Goal: Task Accomplishment & Management: Use online tool/utility

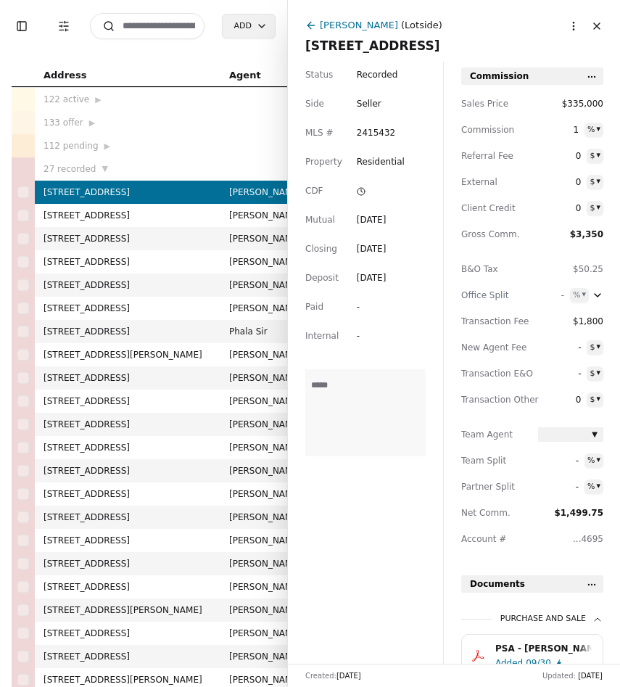
click at [568, 28] on html "Toggle Sidebar Transaction Filters Search Add Address Agent Close Side CD AA EM…" at bounding box center [310, 343] width 620 height 687
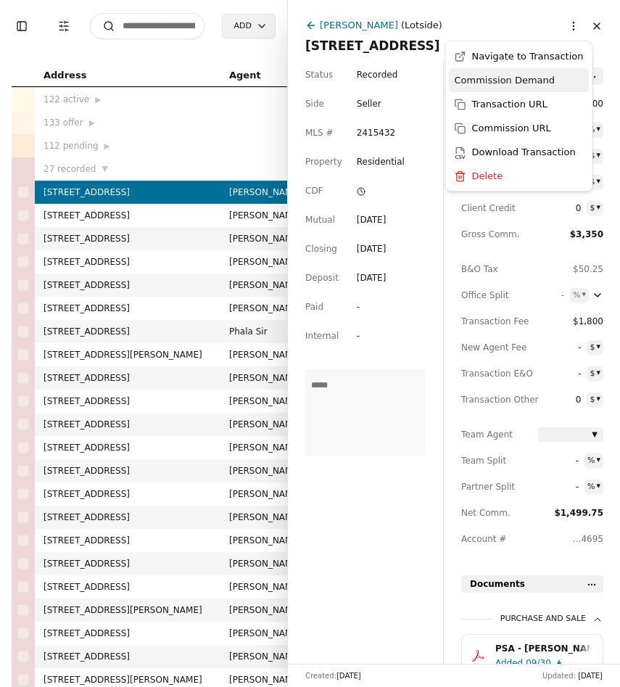
click at [539, 82] on div "Commission Demand" at bounding box center [519, 80] width 141 height 24
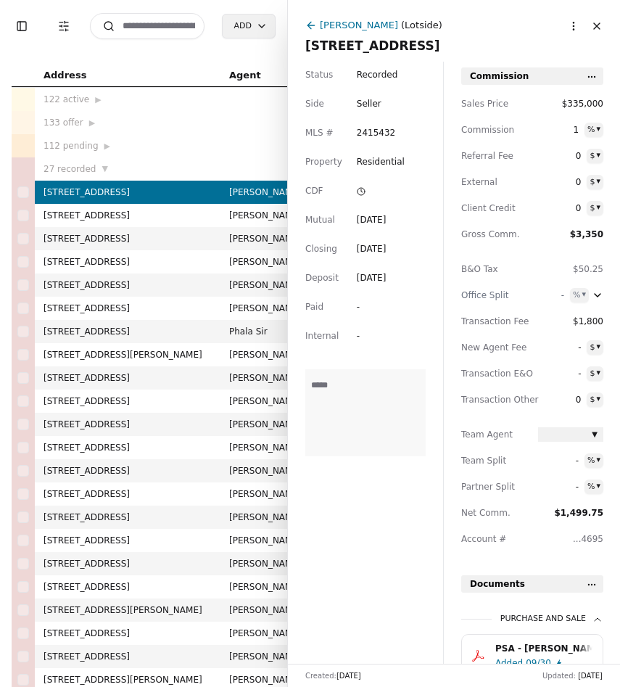
click at [164, 36] on input at bounding box center [147, 26] width 115 height 26
type input "****"
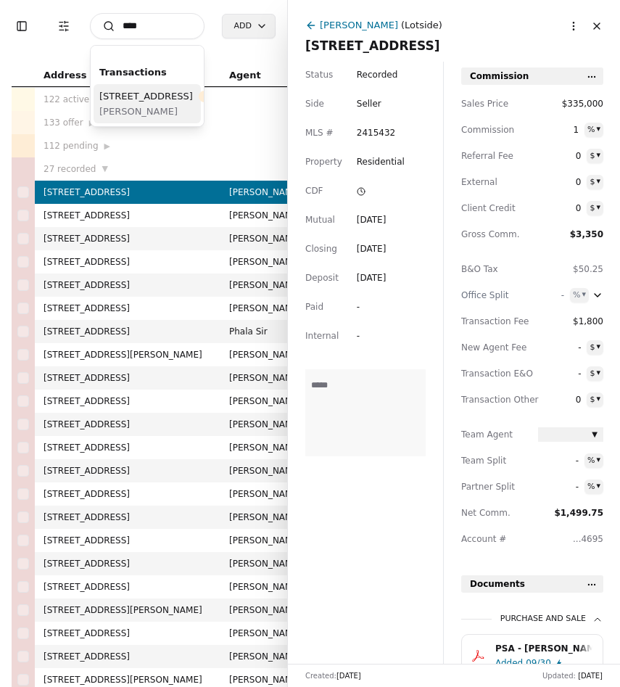
click at [157, 95] on div "4055 42nd Ave SW, Seattle, WA 98116 Pending" at bounding box center [170, 95] width 142 height 15
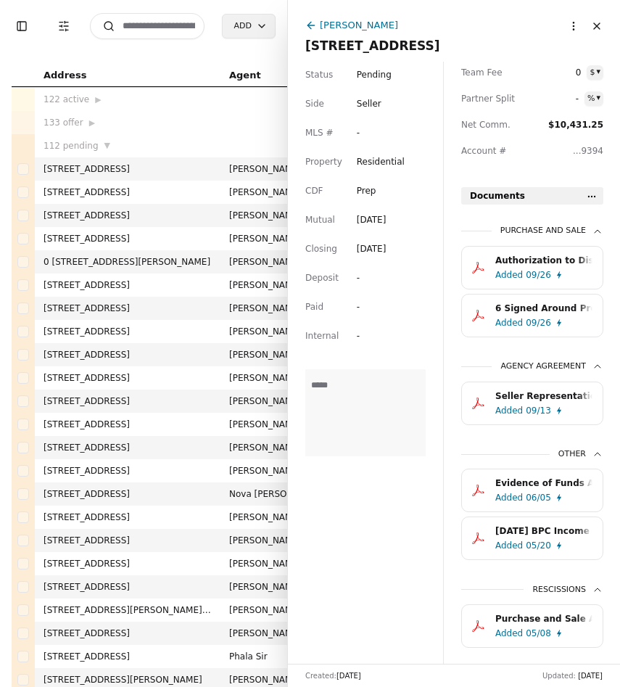
scroll to position [427, 0]
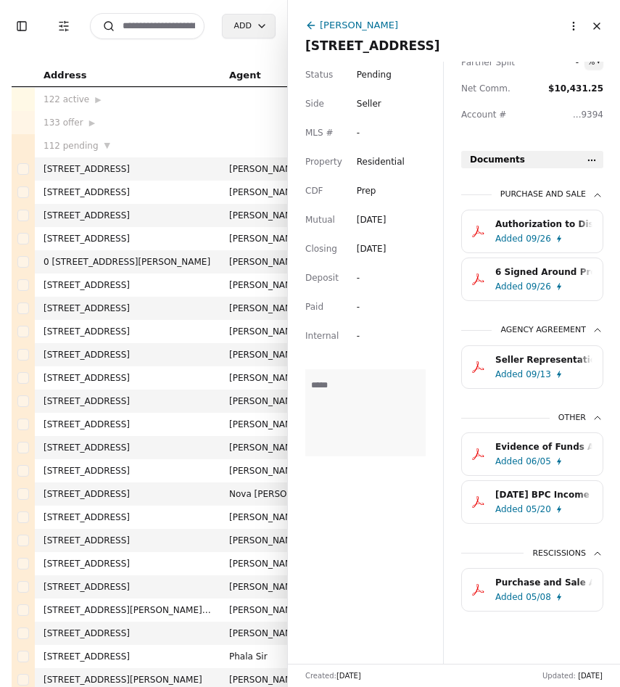
click at [521, 586] on div "Purchase and Sale Agreement.pdf" at bounding box center [543, 582] width 97 height 14
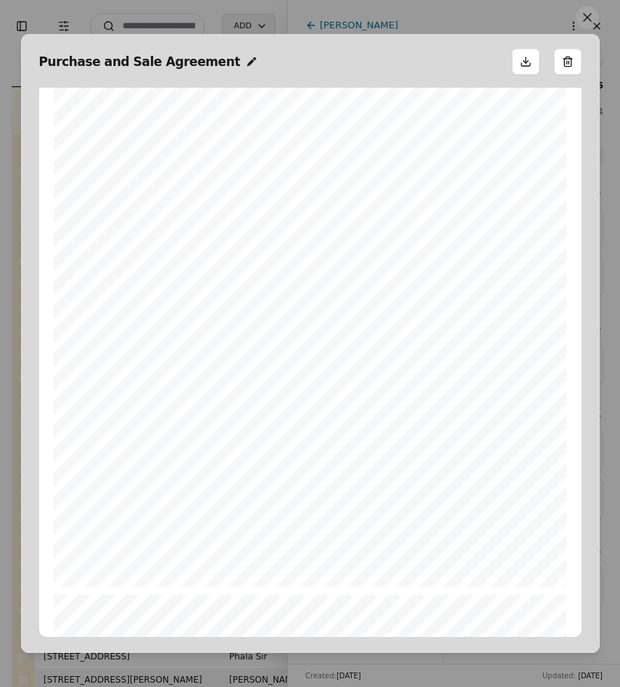
scroll to position [4208, 0]
click at [582, 27] on button at bounding box center [587, 17] width 23 height 23
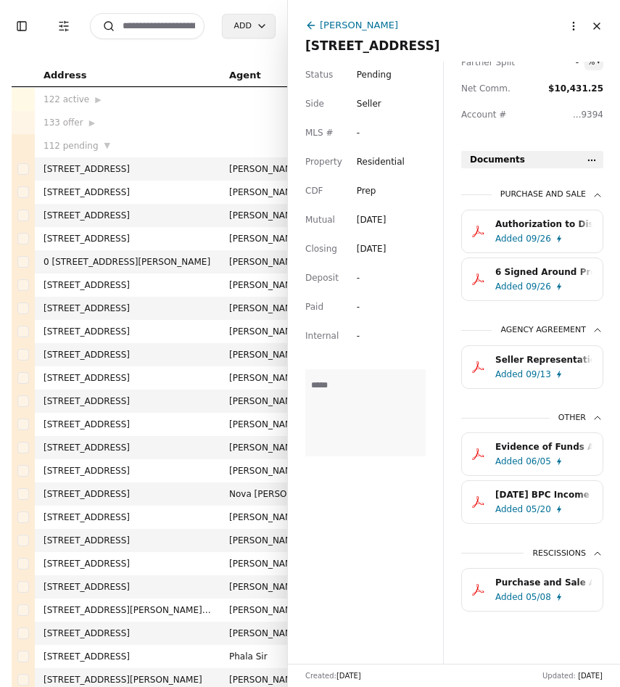
click at [541, 226] on div "Authorization to Disburse Earnest Money - 4055 42nd Ave SW, Seattle, WA 98116.p…" at bounding box center [543, 224] width 97 height 14
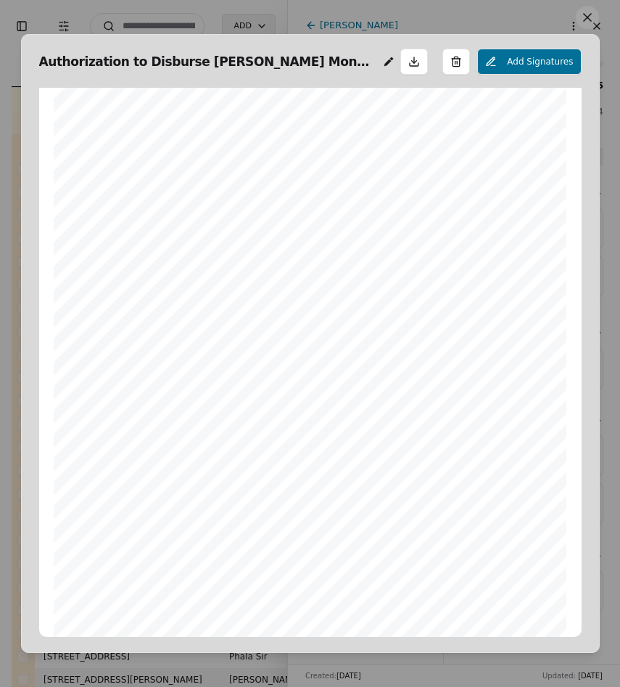
scroll to position [0, 0]
click at [587, 24] on button at bounding box center [587, 17] width 23 height 23
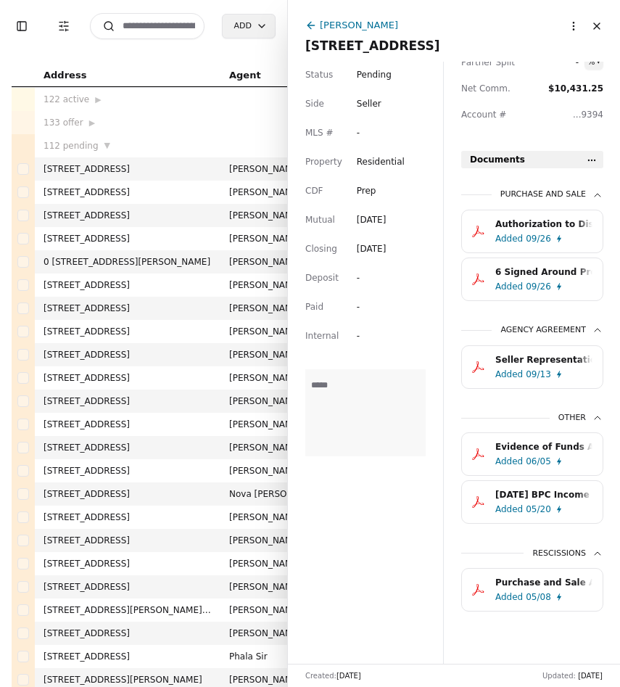
click at [432, 286] on div "Status Pending Side Seller MLS # - Property Residential CDF Prep Mutual May 01,…" at bounding box center [365, 363] width 155 height 602
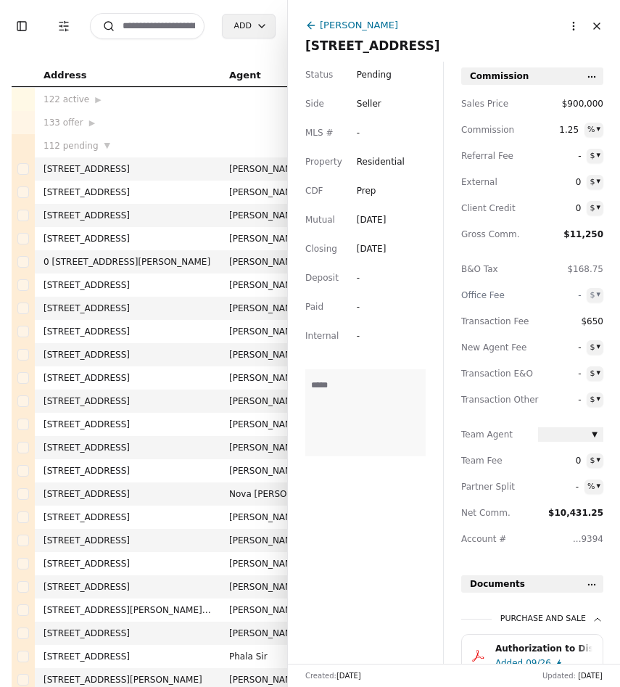
click at [178, 28] on input at bounding box center [147, 26] width 115 height 26
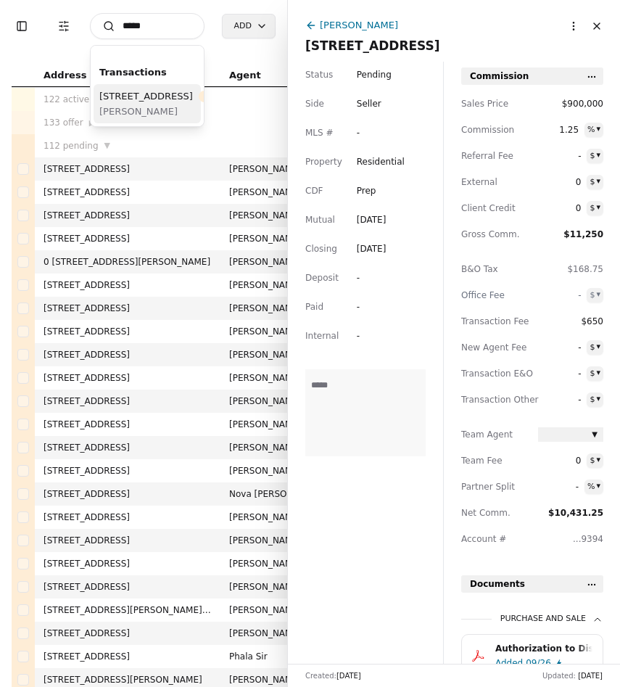
type input "*****"
click at [133, 104] on span "14922 134th Avenue SE, Renton, WA 98058" at bounding box center [146, 95] width 94 height 15
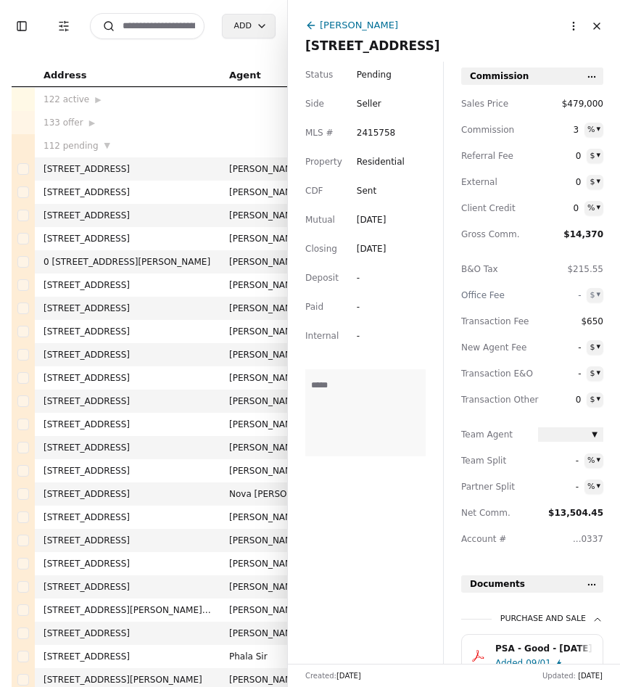
click at [573, 28] on html "Toggle Sidebar Transaction Filters Search Add Address Agent Close Side CD AA EM…" at bounding box center [310, 343] width 620 height 687
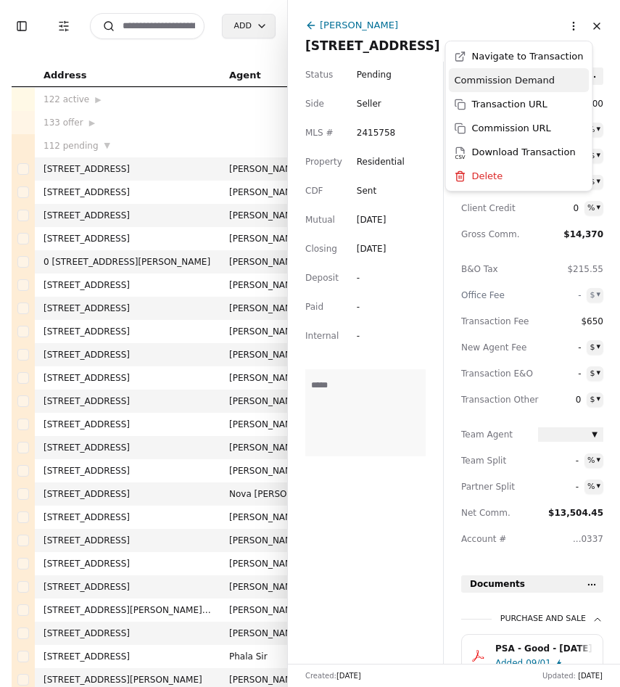
click at [547, 76] on div "Commission Demand" at bounding box center [519, 80] width 141 height 24
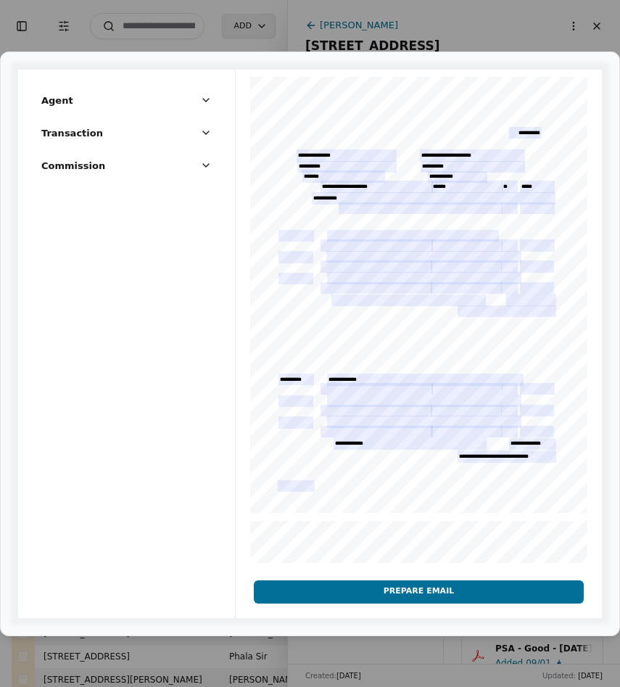
click at [450, 592] on button "Prepare Email" at bounding box center [419, 591] width 330 height 23
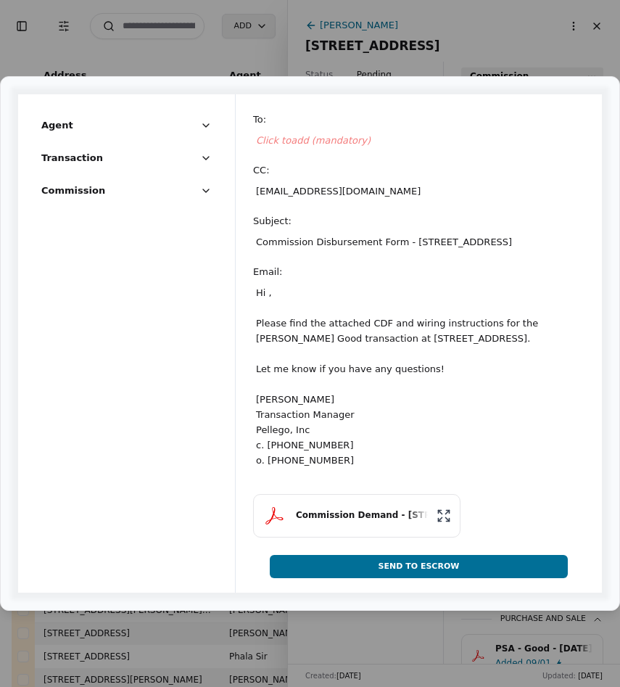
click at [323, 130] on div "Click to add (mandatory)" at bounding box center [418, 140] width 331 height 21
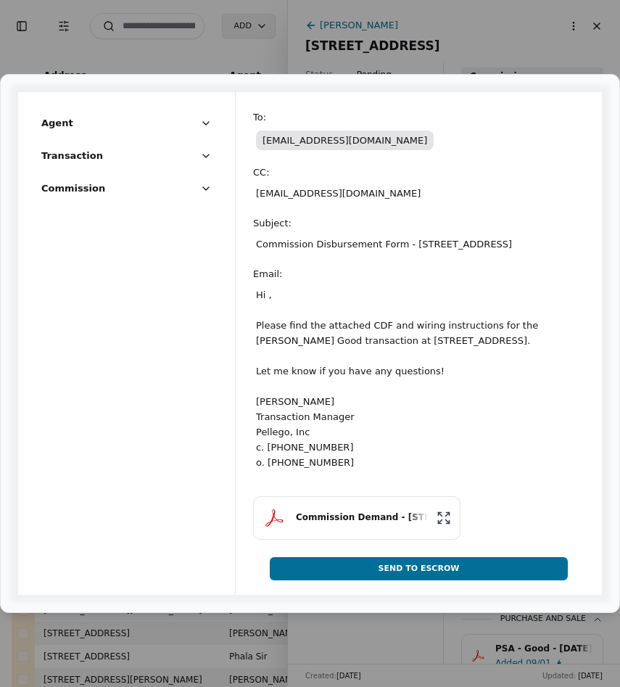
click at [352, 92] on div "To : teamtess@ticortitle.com CC : amymrealtor72@gmail.com Subject : Commission …" at bounding box center [419, 336] width 366 height 488
click at [354, 130] on span "teamtess@ticortitle.com" at bounding box center [345, 140] width 178 height 20
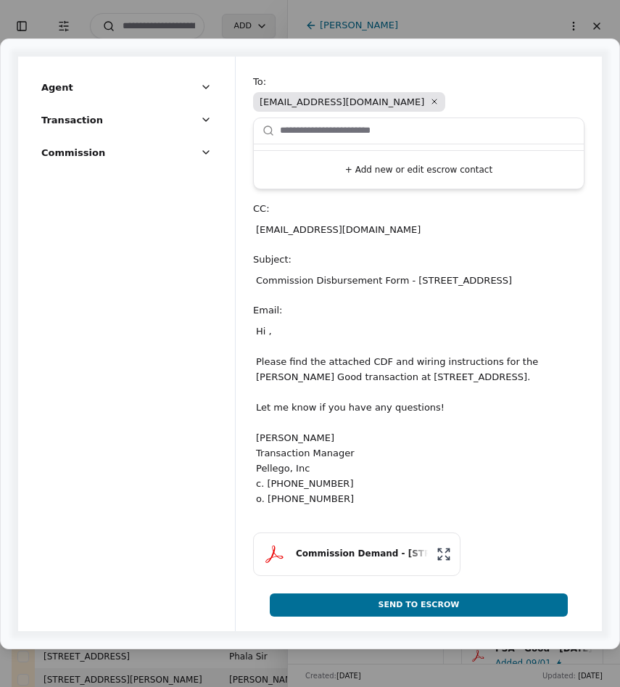
click at [381, 157] on button "+ Add new or edit escrow contact" at bounding box center [419, 170] width 318 height 26
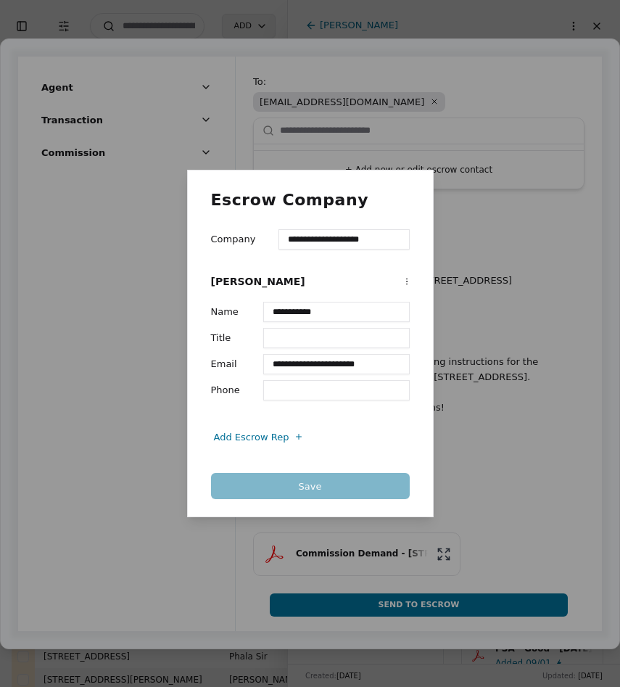
click at [378, 344] on input "Title" at bounding box center [336, 338] width 146 height 20
click at [362, 481] on div "Save" at bounding box center [310, 486] width 199 height 26
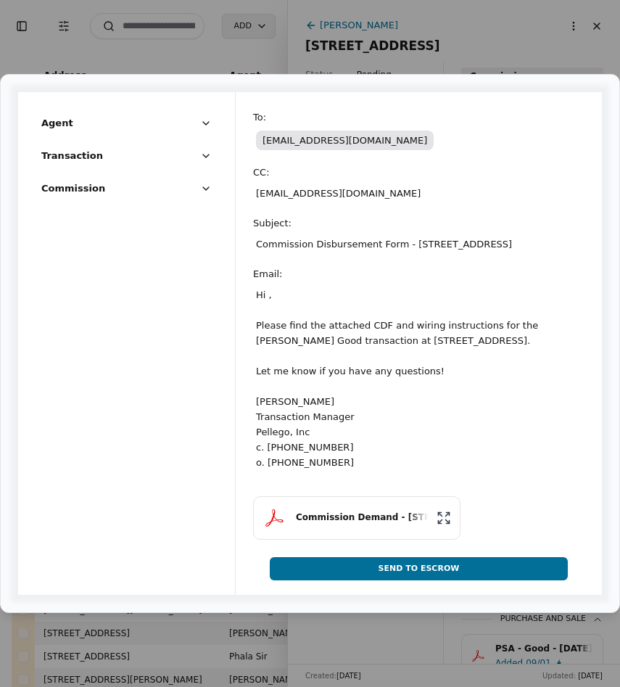
click at [301, 285] on div "Hi , Please find the attached CDF and wiring instructions for the Xiangling Zha…" at bounding box center [418, 378] width 331 height 188
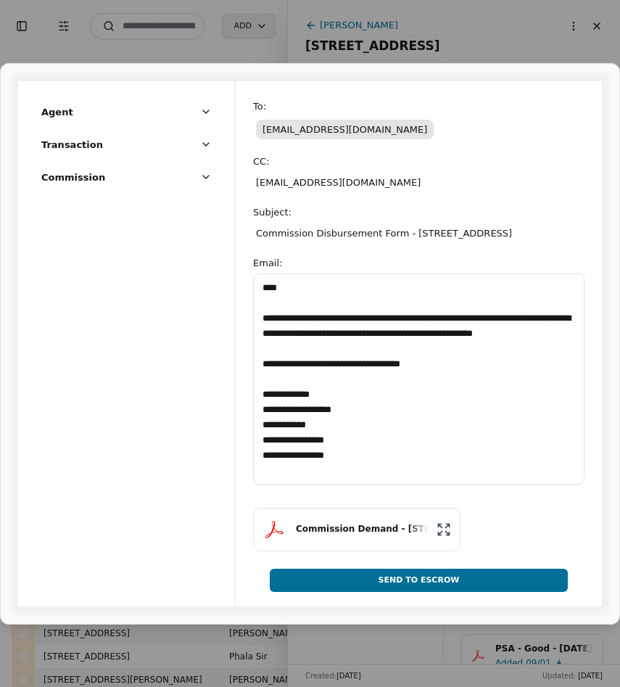
click at [274, 299] on textarea "**********" at bounding box center [418, 378] width 331 height 211
type textarea "**********"
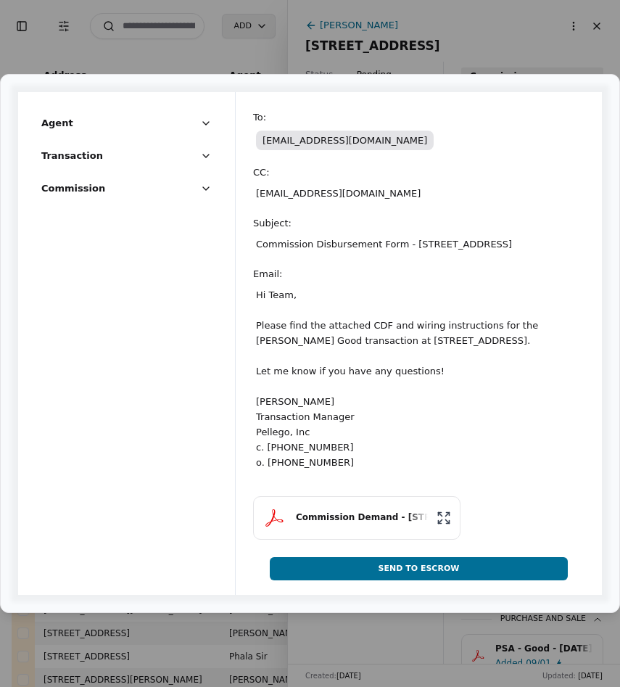
click at [450, 580] on button "Send To Escrow" at bounding box center [419, 568] width 298 height 23
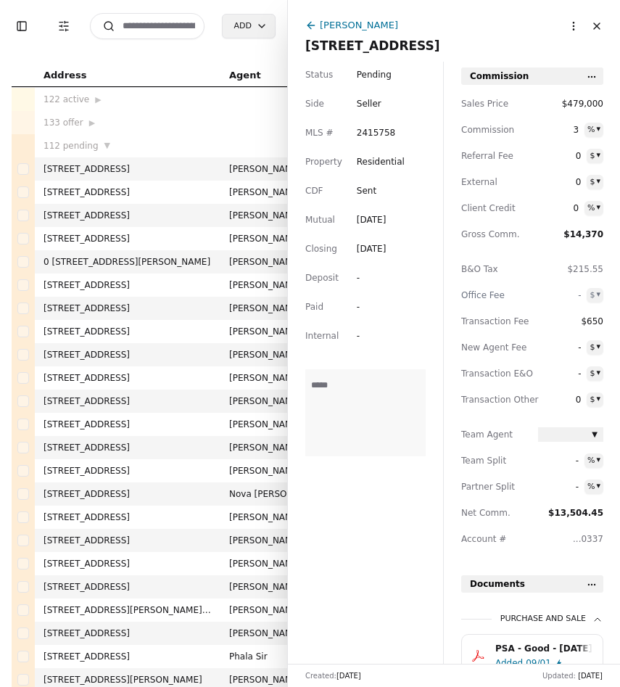
click at [173, 25] on input at bounding box center [147, 26] width 115 height 26
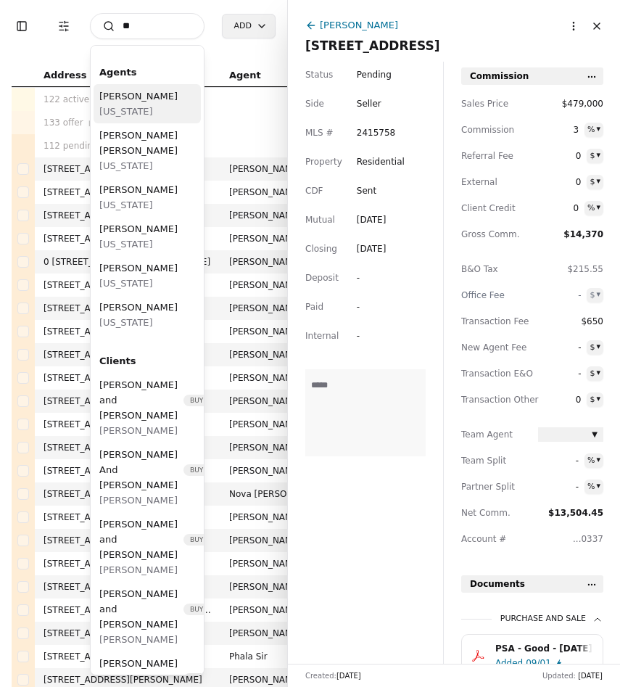
type input "*"
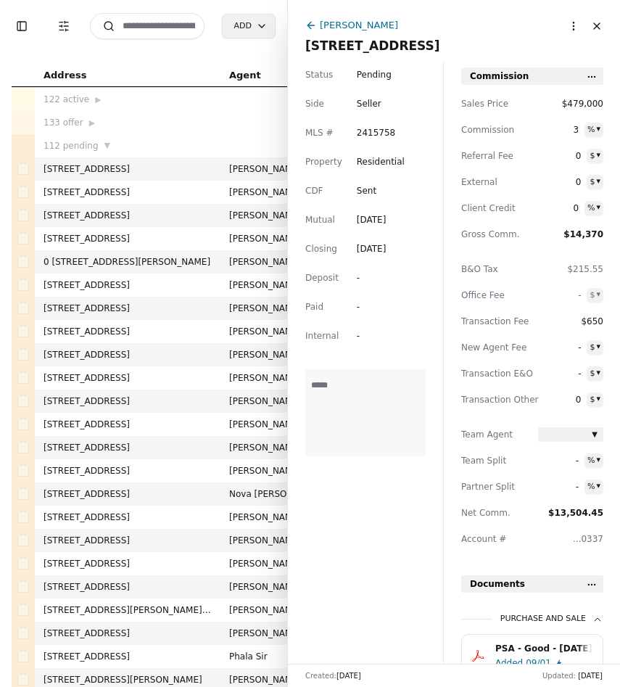
click at [600, 28] on button "Close" at bounding box center [596, 25] width 23 height 23
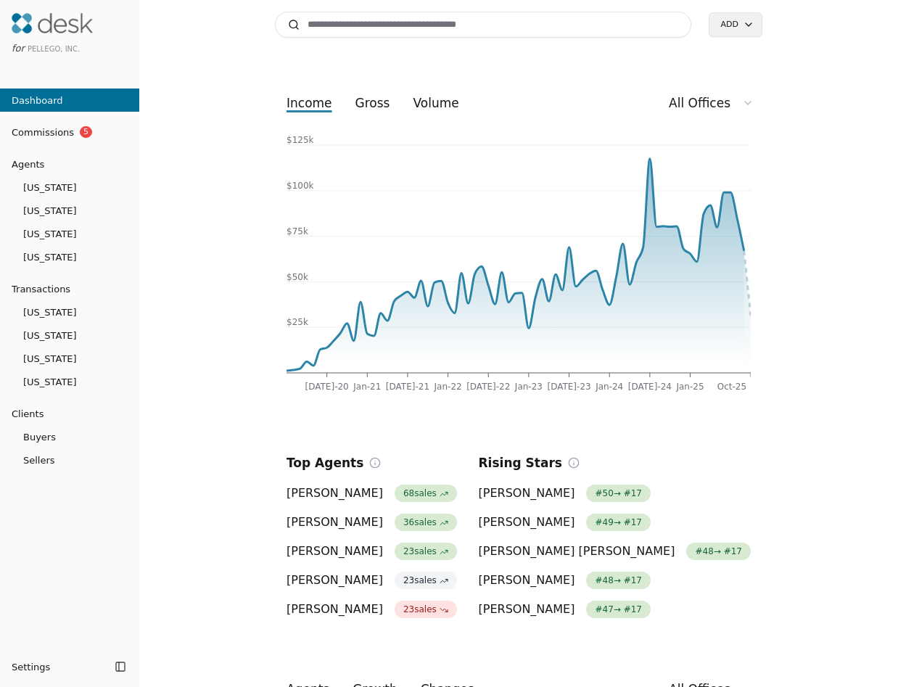
click at [357, 30] on input at bounding box center [483, 25] width 416 height 26
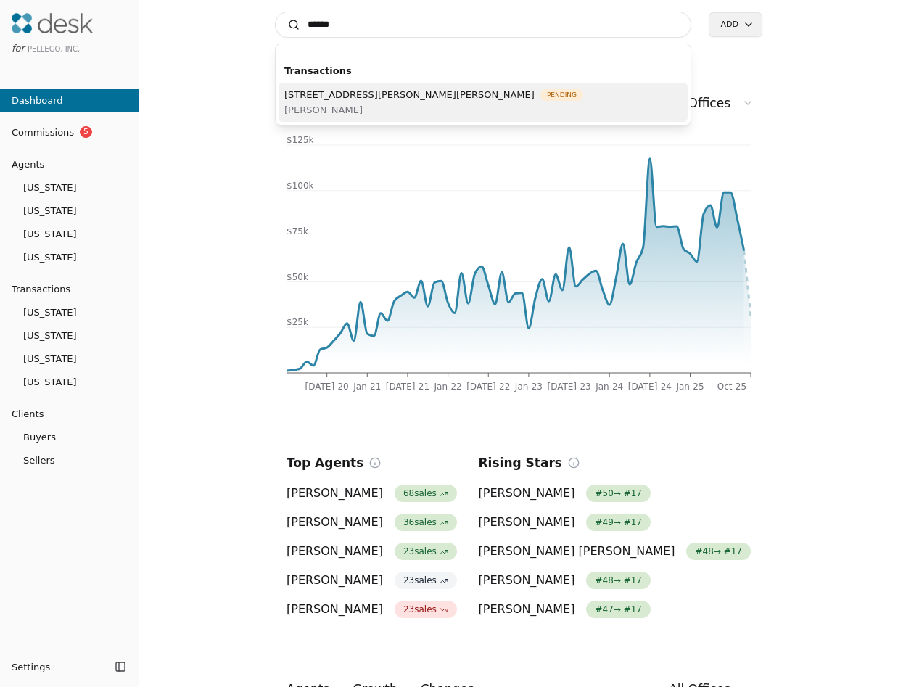
type input "******"
click at [347, 103] on span "[PERSON_NAME]" at bounding box center [433, 109] width 299 height 15
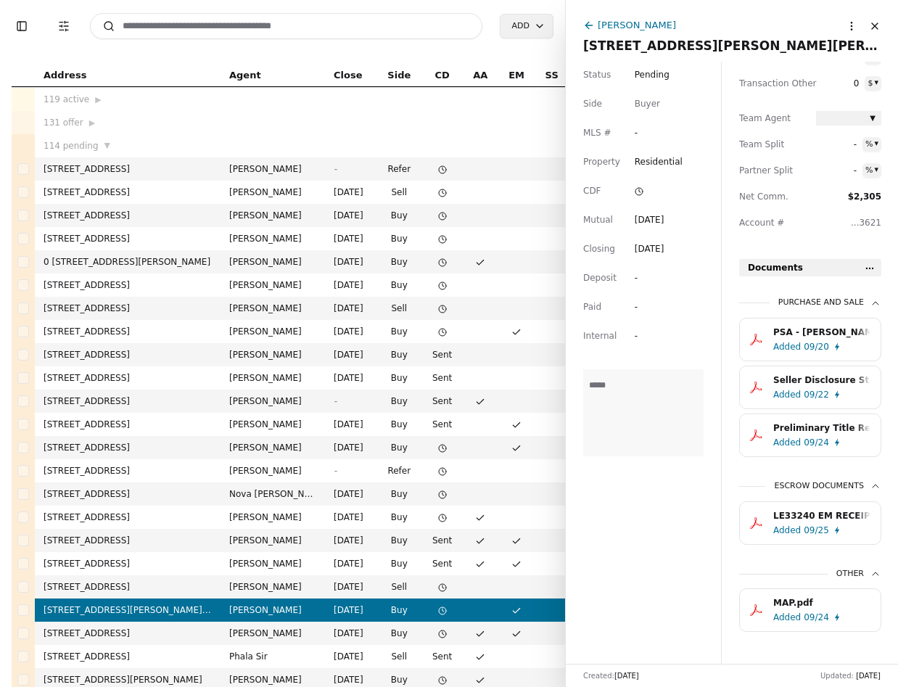
scroll to position [339, 0]
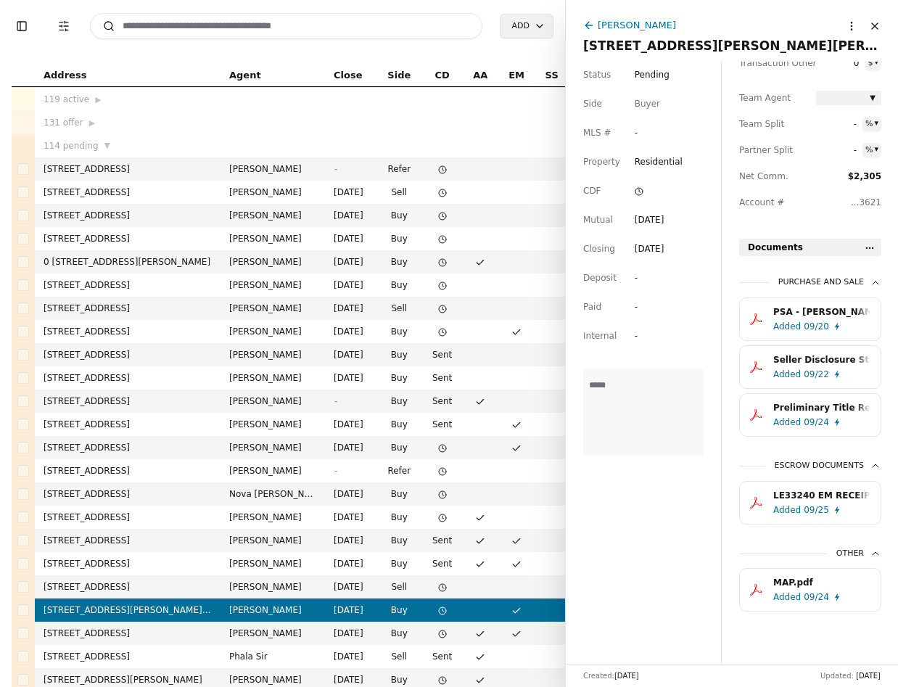
click at [803, 312] on div "PSA - Morton - 09/18/2025.pdf" at bounding box center [821, 311] width 97 height 14
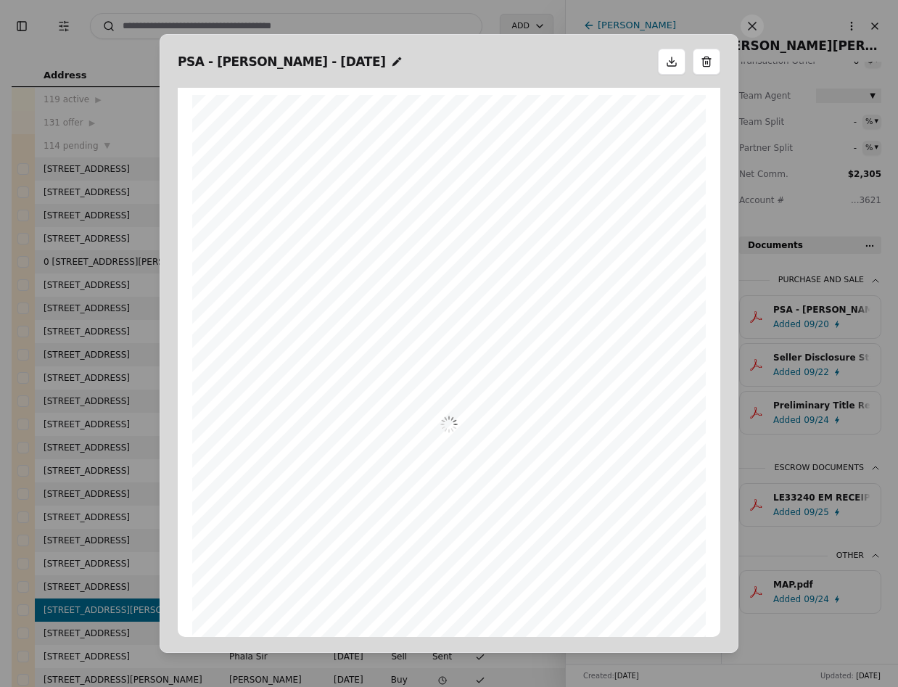
scroll to position [7, 0]
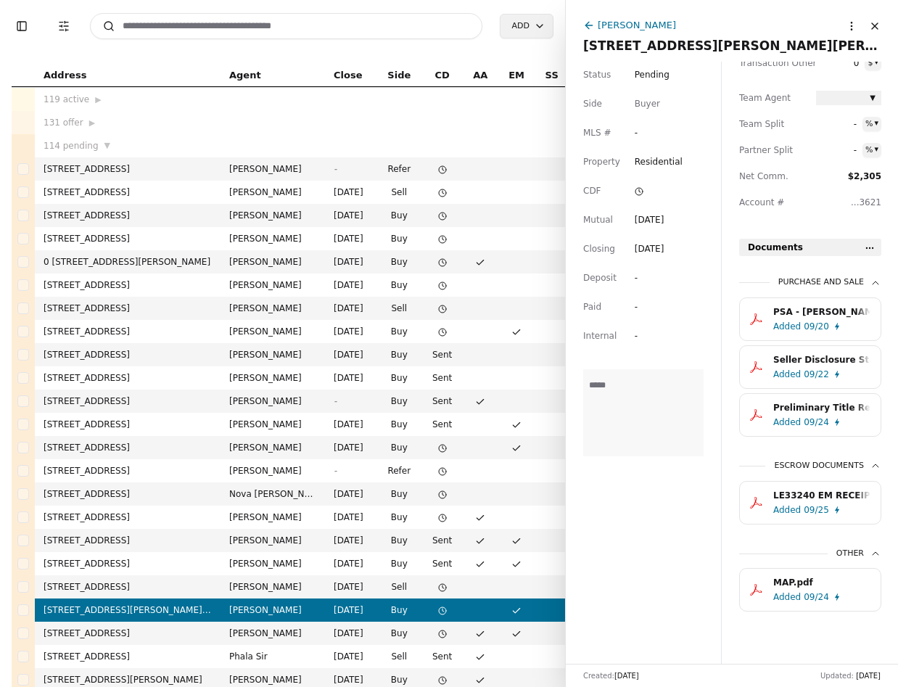
click at [805, 368] on div "09/22" at bounding box center [815, 374] width 25 height 14
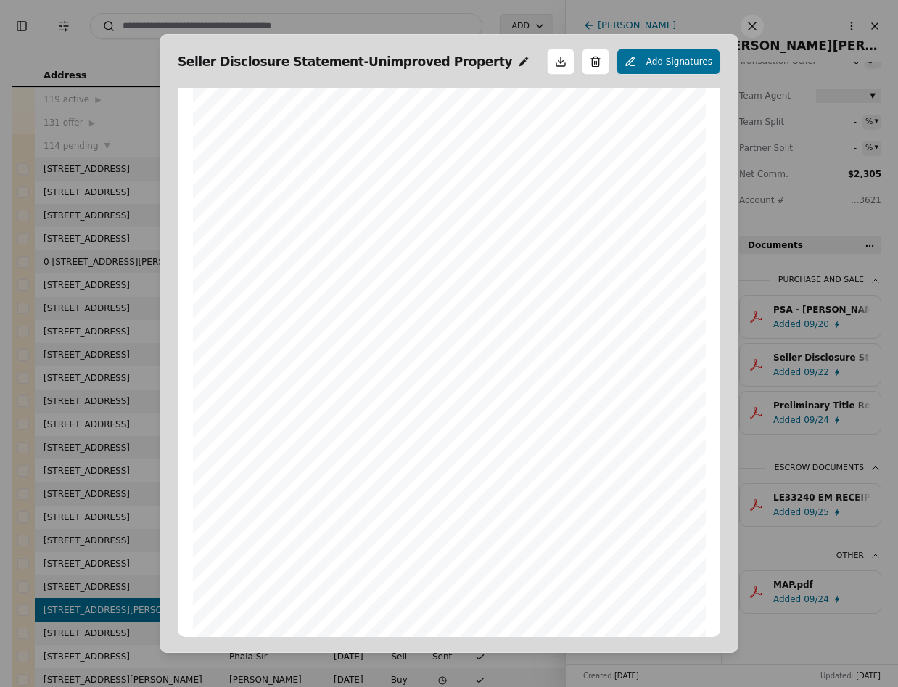
scroll to position [0, 0]
click at [750, 36] on button at bounding box center [751, 25] width 23 height 23
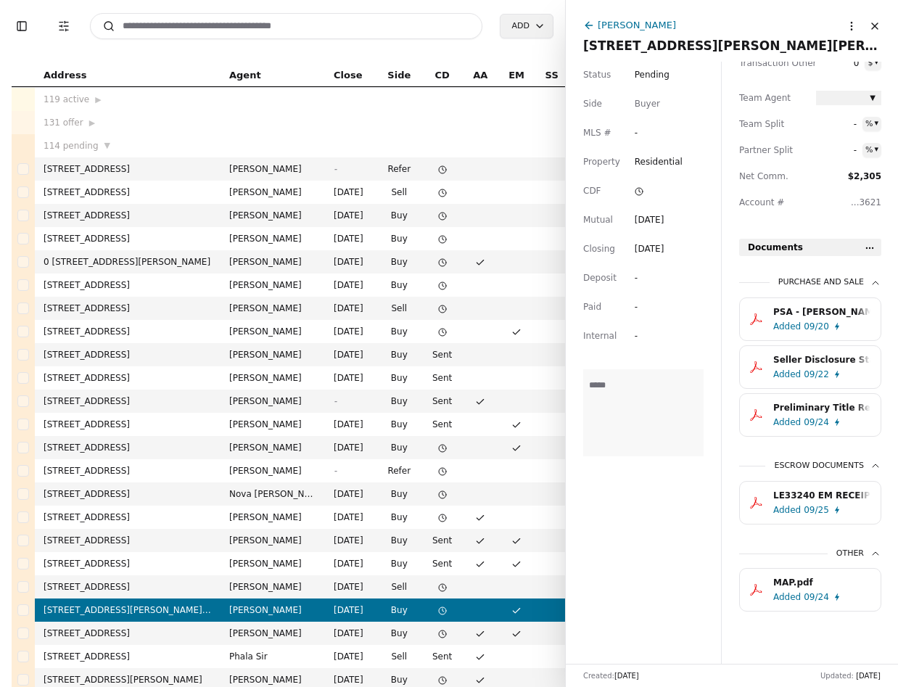
click at [787, 421] on div "Added" at bounding box center [787, 422] width 28 height 14
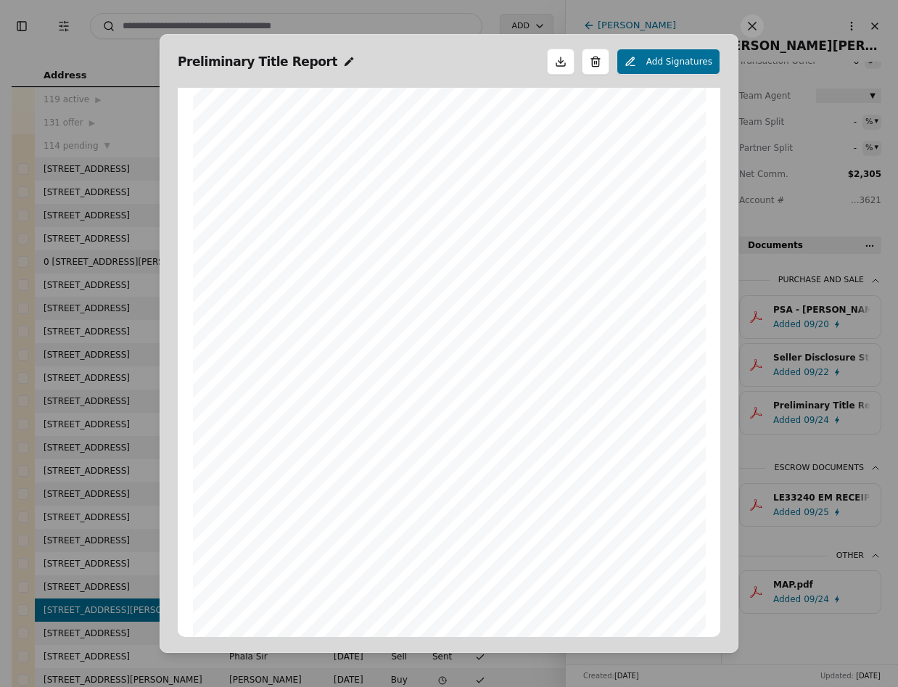
scroll to position [754, 0]
click at [752, 28] on button at bounding box center [751, 25] width 23 height 23
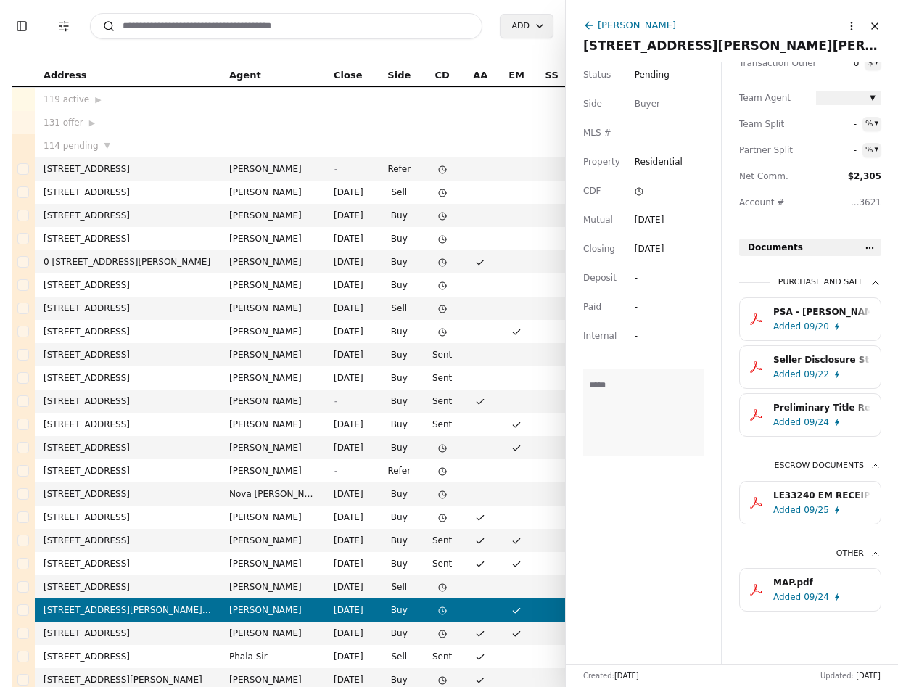
click at [787, 496] on div "LE33240 EM RECEIPT.pdf" at bounding box center [821, 495] width 97 height 14
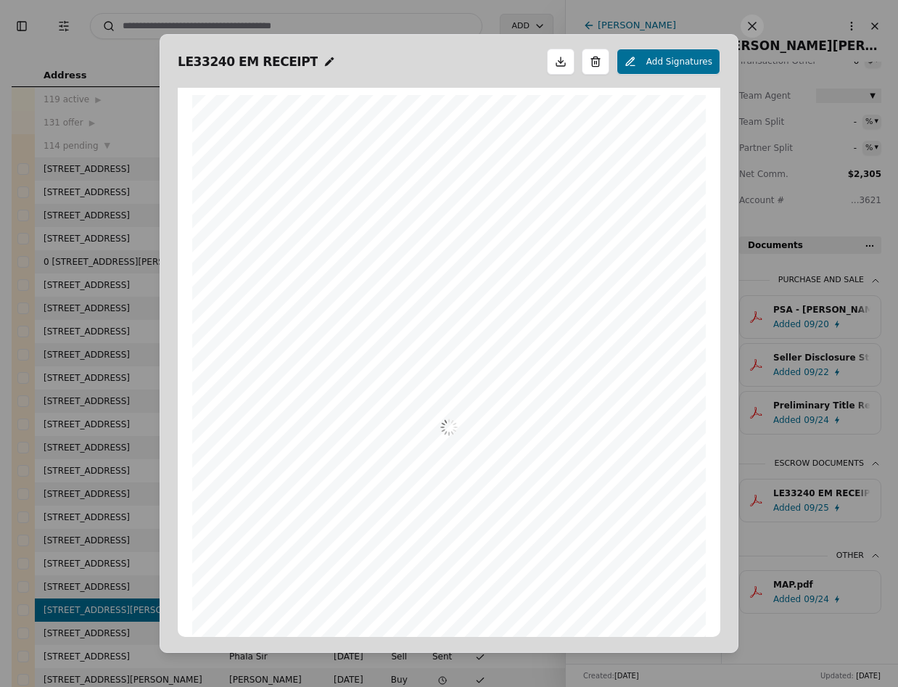
scroll to position [7, 0]
click at [747, 25] on button at bounding box center [751, 25] width 23 height 23
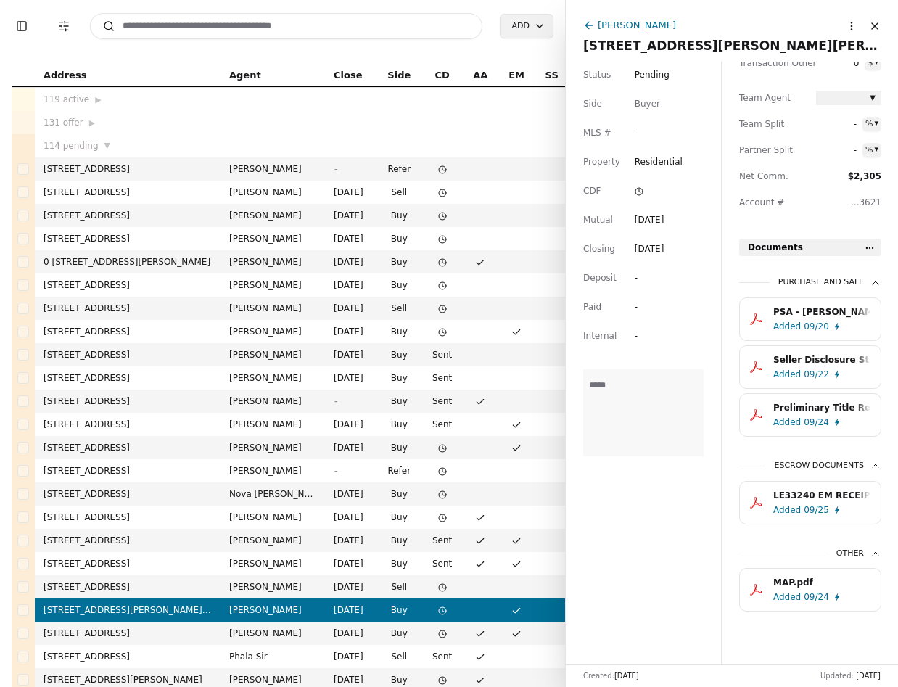
click at [811, 592] on div "09/24" at bounding box center [815, 596] width 25 height 14
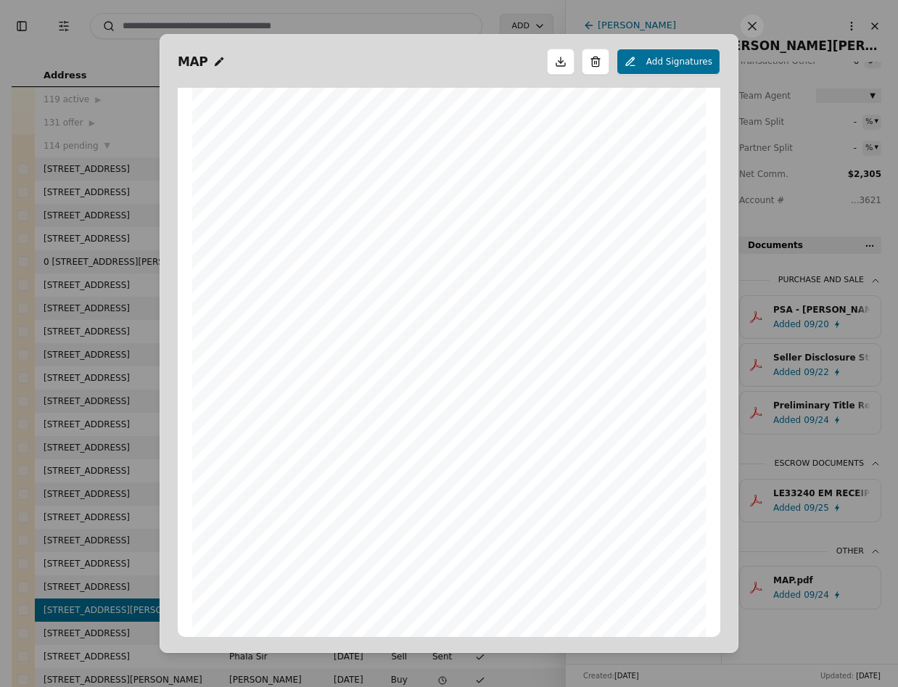
click at [753, 30] on button at bounding box center [751, 25] width 23 height 23
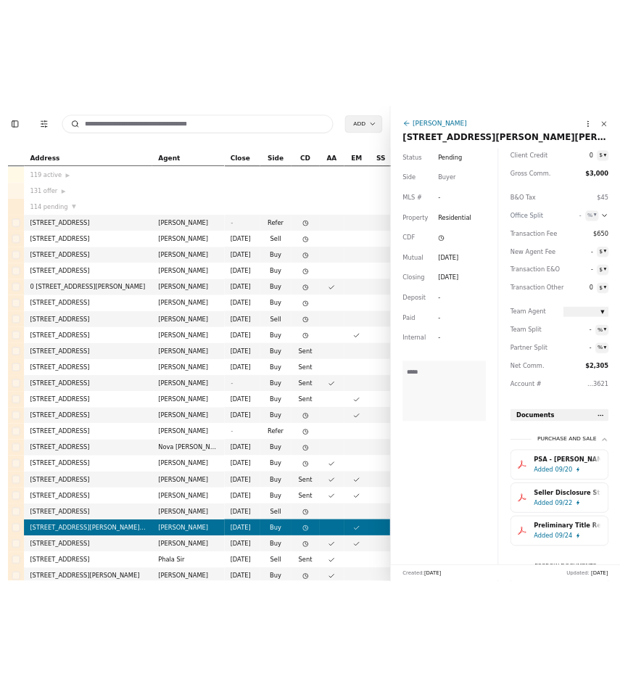
scroll to position [0, 0]
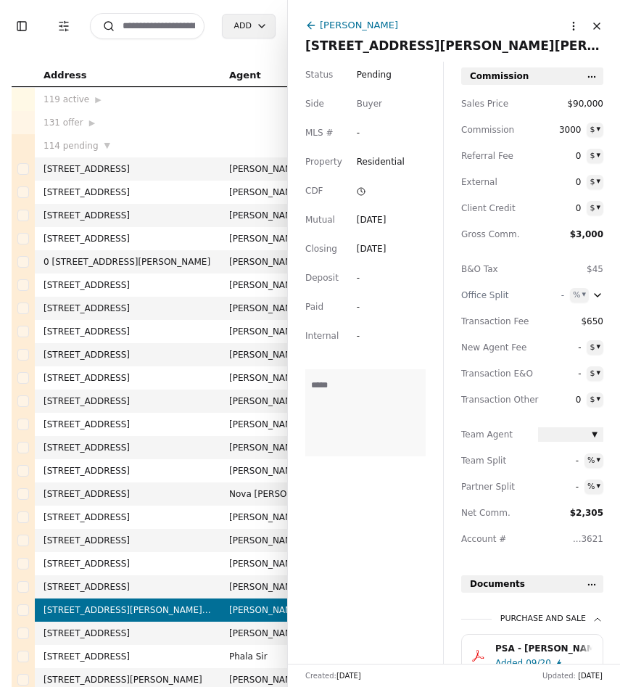
click at [165, 34] on input at bounding box center [147, 26] width 115 height 26
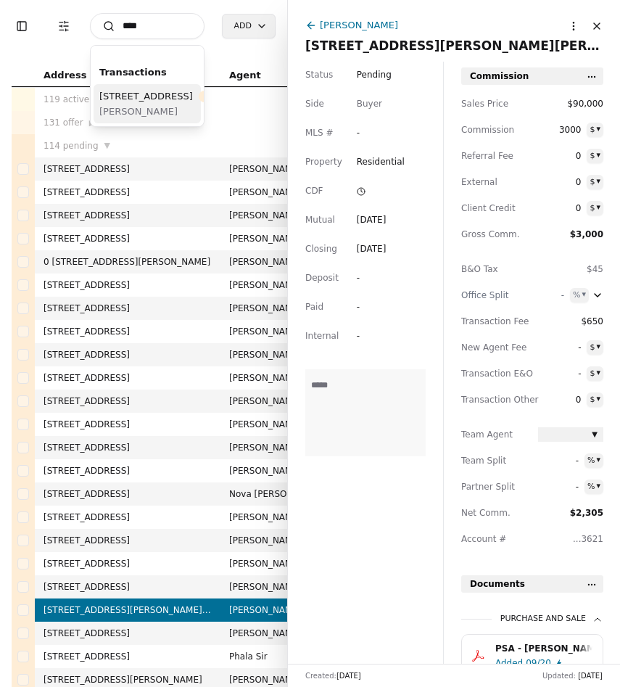
type input "****"
click at [108, 104] on span "4055 42nd Ave SW, Seattle, WA 98116" at bounding box center [146, 95] width 94 height 15
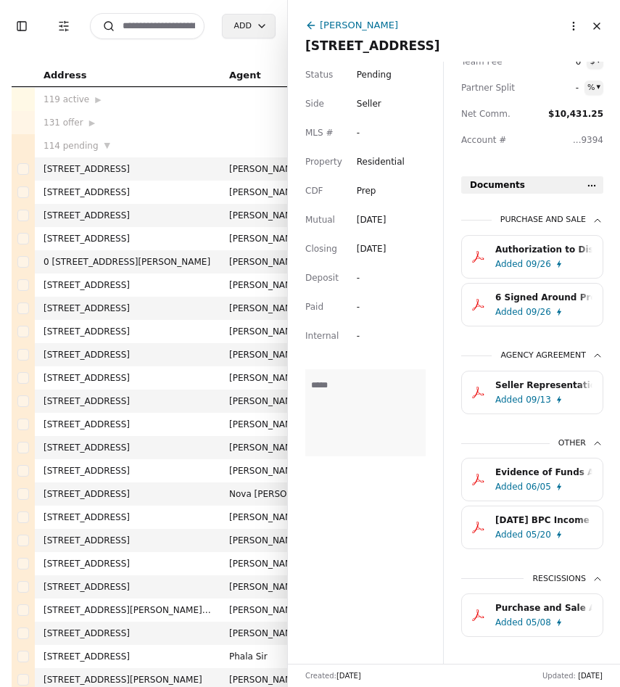
scroll to position [427, 0]
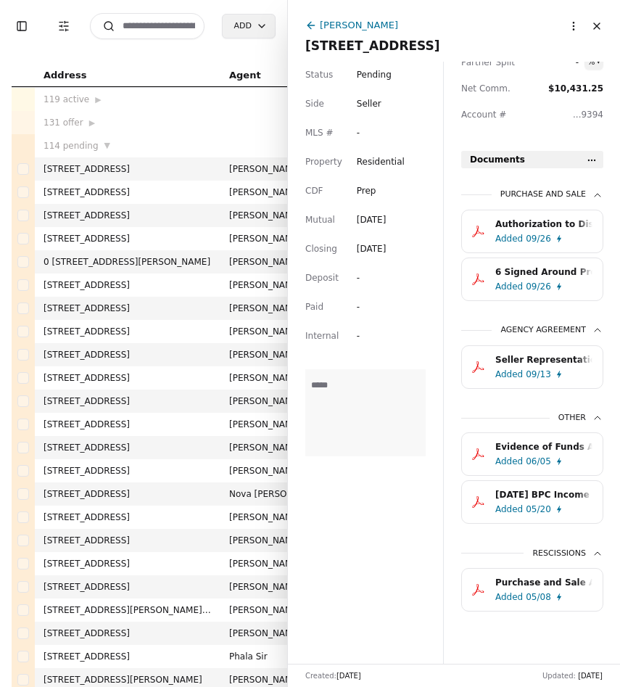
click at [502, 228] on div "Authorization to Disburse Earnest Money - 4055 42nd Ave SW, Seattle, WA 98116.p…" at bounding box center [543, 224] width 97 height 14
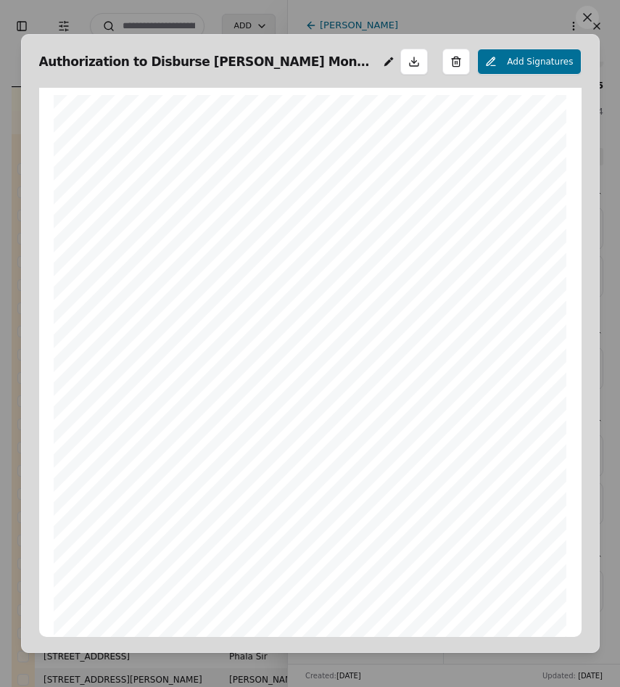
scroll to position [7, 0]
click at [592, 24] on button at bounding box center [587, 17] width 23 height 23
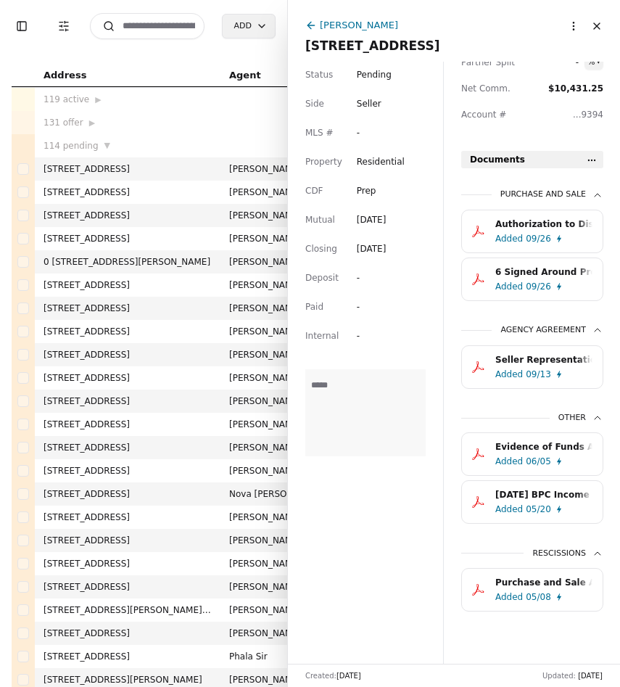
click at [548, 267] on div "6 Signed Around Proof of Funds 4055 42nd Ave SW.pdf" at bounding box center [543, 272] width 97 height 14
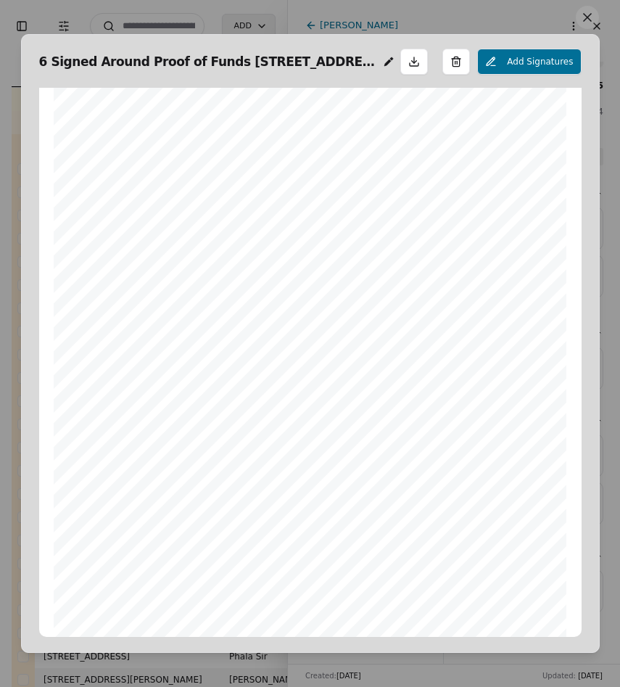
click at [586, 24] on button at bounding box center [587, 17] width 23 height 23
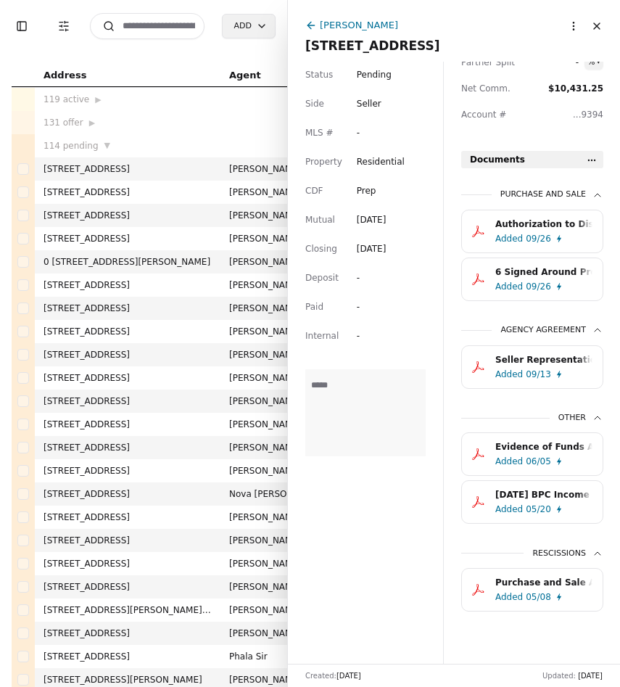
click at [536, 360] on div "Seller Representation Agreement.pdf" at bounding box center [543, 359] width 97 height 14
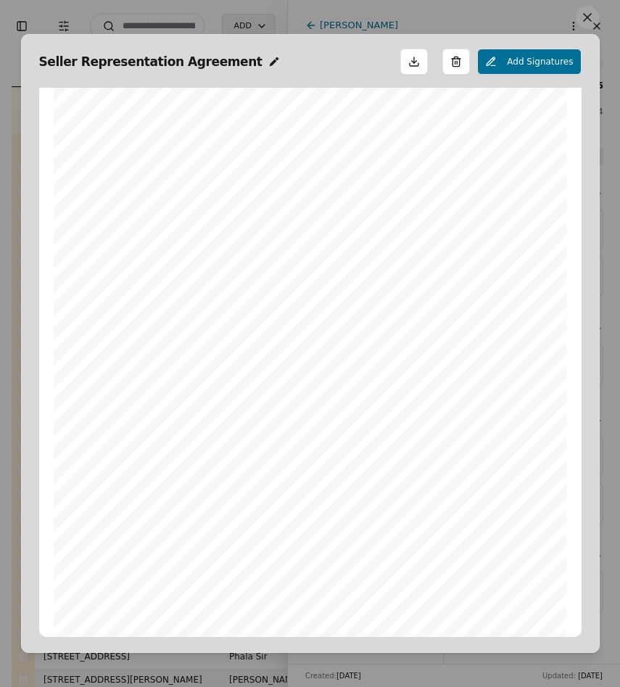
click at [592, 25] on button at bounding box center [587, 17] width 23 height 23
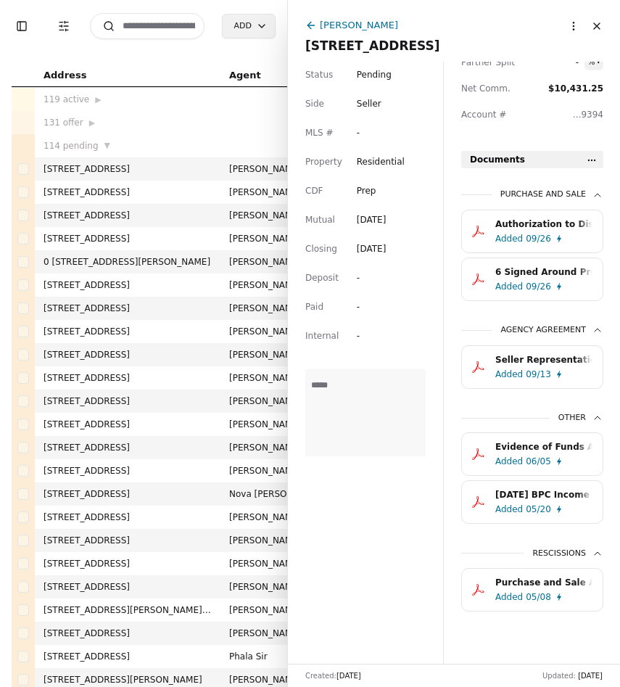
click at [540, 447] on div "Evidence of Funds Addendum.pdf" at bounding box center [543, 446] width 97 height 14
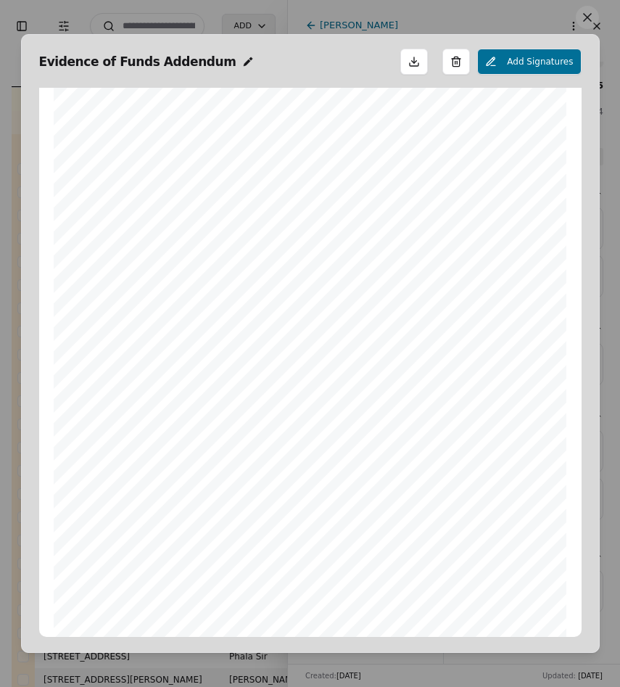
click at [587, 25] on button at bounding box center [587, 17] width 23 height 23
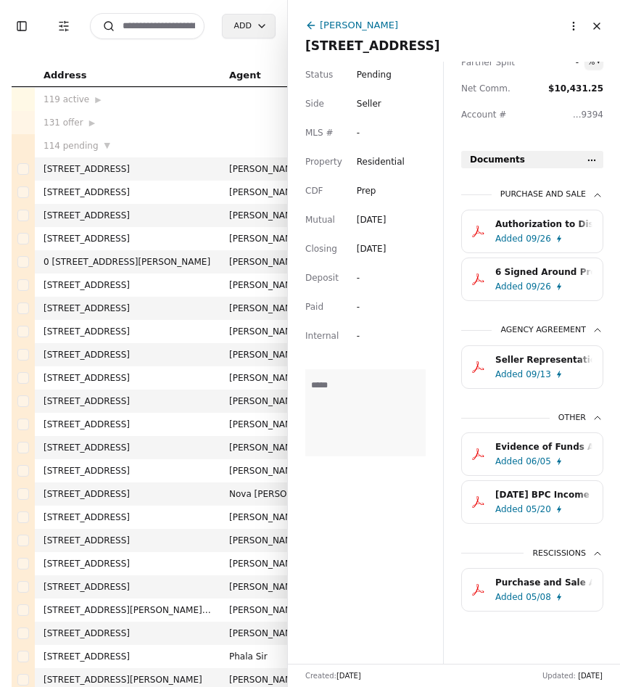
click at [550, 489] on div "5.6.2025 BPC Income REIT Reference - POF Letter v1.pdf" at bounding box center [543, 494] width 97 height 14
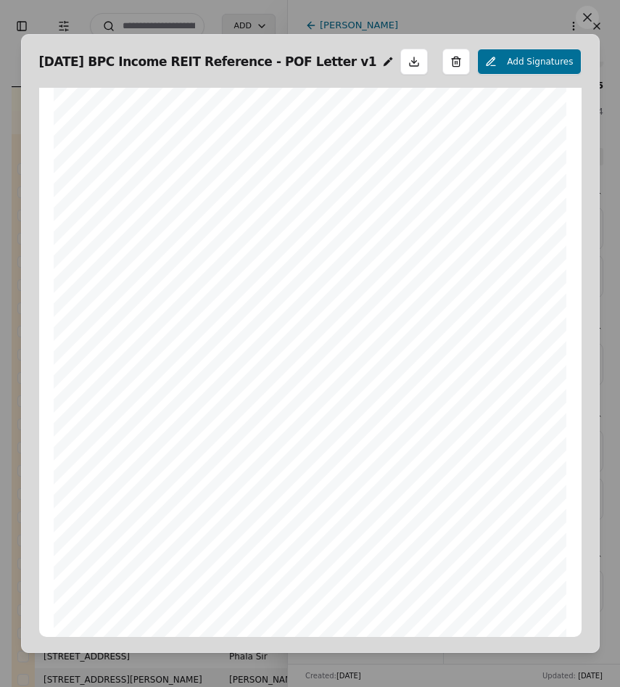
click at [584, 13] on button at bounding box center [587, 17] width 23 height 23
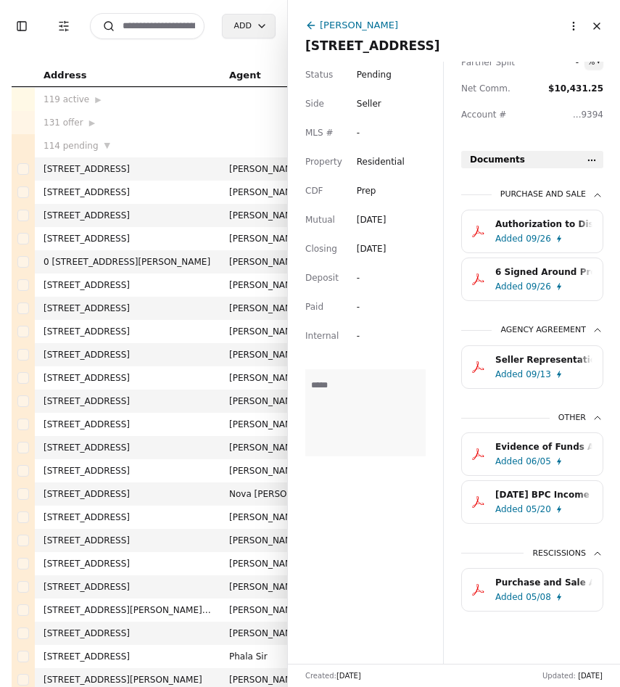
click at [533, 487] on div "5.6.2025 BPC Income REIT Reference - POF Letter v1.pdf" at bounding box center [543, 494] width 97 height 14
click at [556, 592] on div "Added 05/08" at bounding box center [546, 596] width 103 height 14
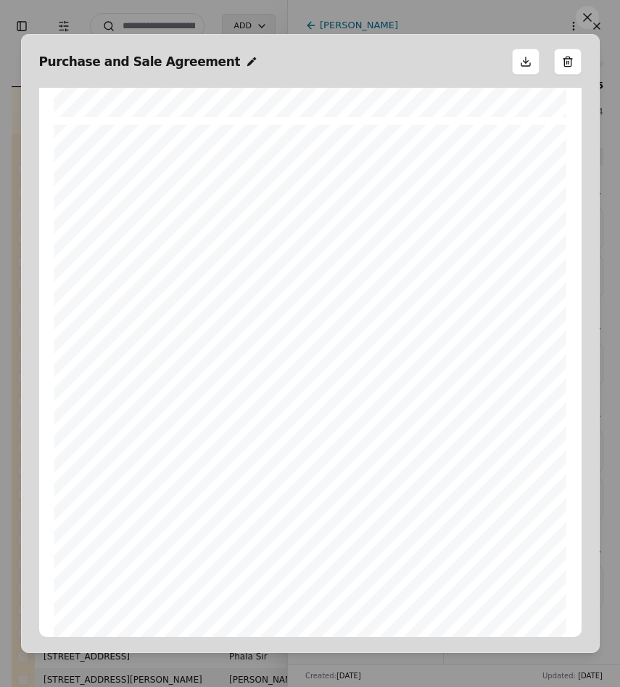
scroll to position [1982, 0]
click at [592, 21] on button at bounding box center [587, 17] width 23 height 23
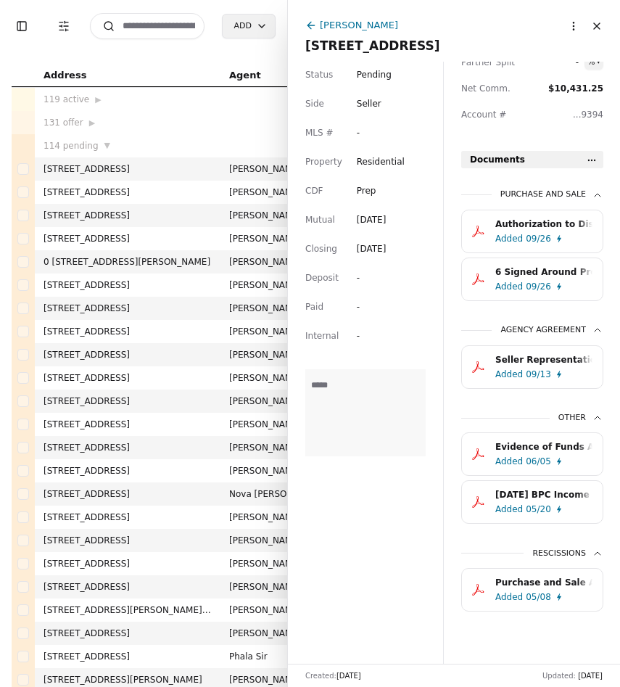
click at [576, 25] on html "Toggle Sidebar Transaction Filters Search Add Address Agent Close Side CD AA EM…" at bounding box center [310, 343] width 620 height 687
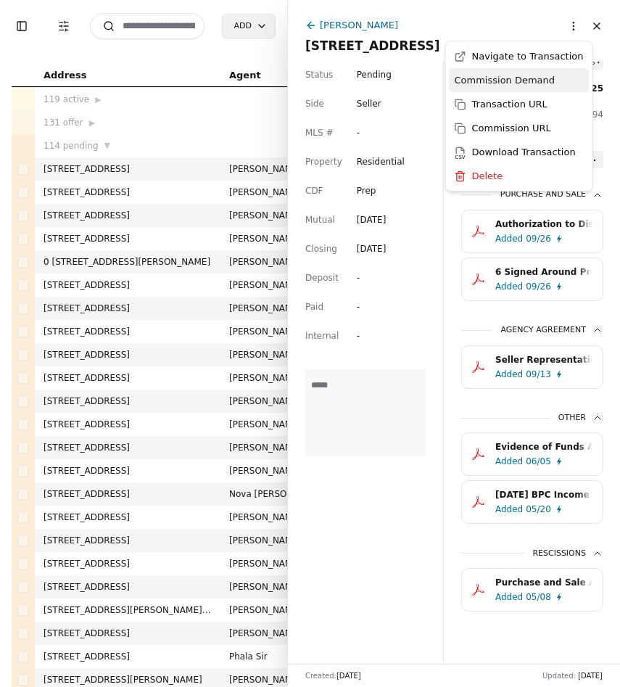
click at [542, 79] on div "Commission Demand" at bounding box center [519, 80] width 141 height 24
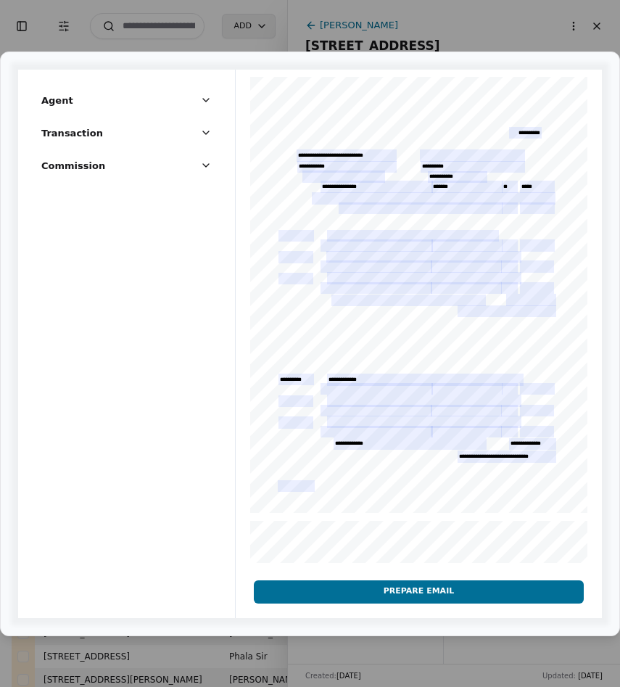
click at [315, 602] on button "Prepare Email" at bounding box center [419, 591] width 330 height 23
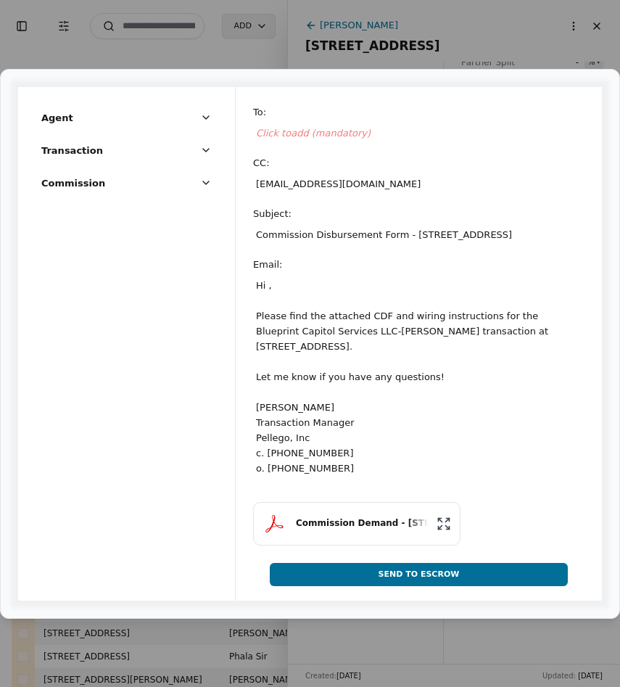
click at [299, 136] on span "Click to add (mandatory)" at bounding box center [313, 133] width 115 height 11
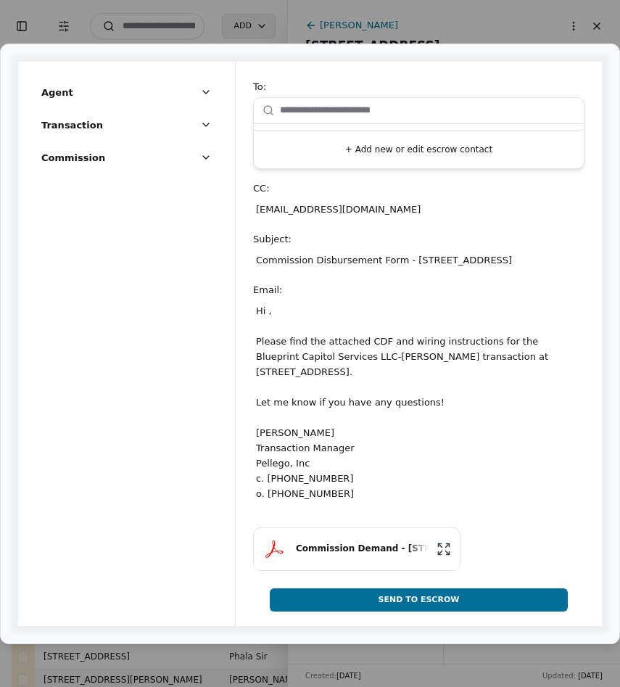
click at [310, 115] on input "text" at bounding box center [427, 110] width 295 height 29
click at [376, 155] on button "+ Add new or edit escrow contact" at bounding box center [419, 149] width 318 height 26
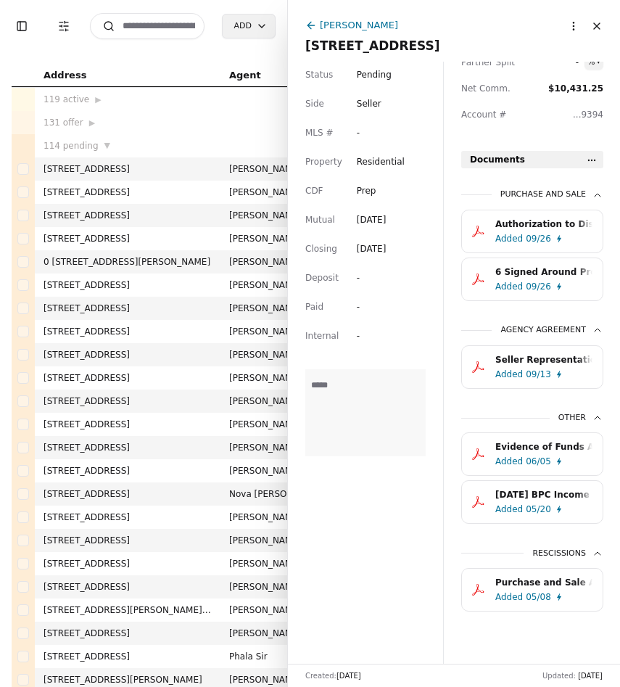
click at [513, 180] on div "Purchase and Sale Authorization to Disburse Earnest Money - 4055 42nd Ave SW, S…" at bounding box center [532, 404] width 142 height 449
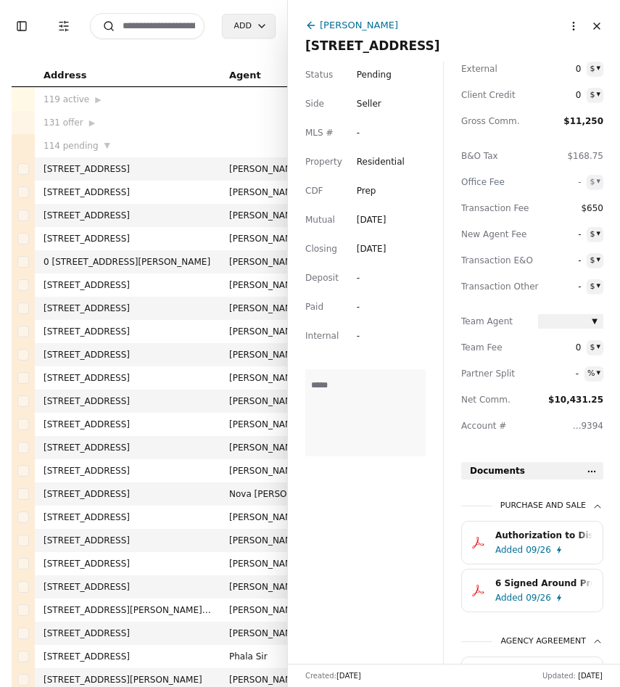
scroll to position [0, 0]
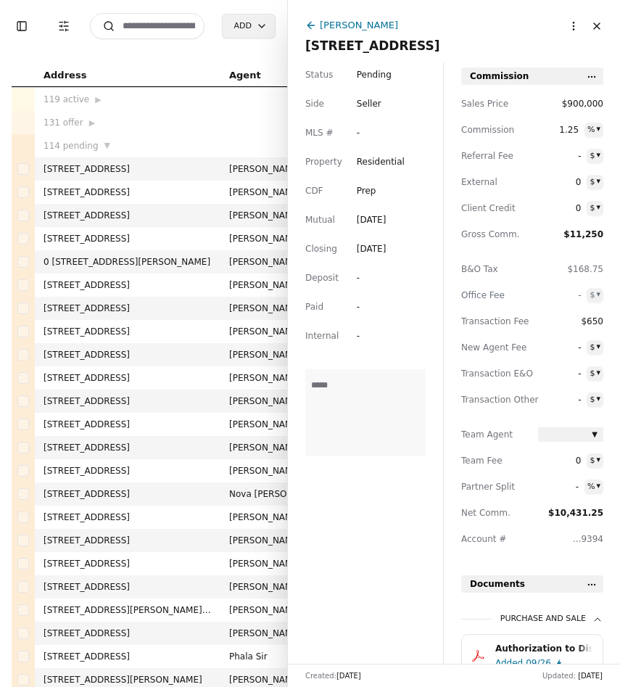
click at [571, 31] on html "Toggle Sidebar Transaction Filters Search Add Address Agent Close Side CD AA EM…" at bounding box center [310, 343] width 620 height 687
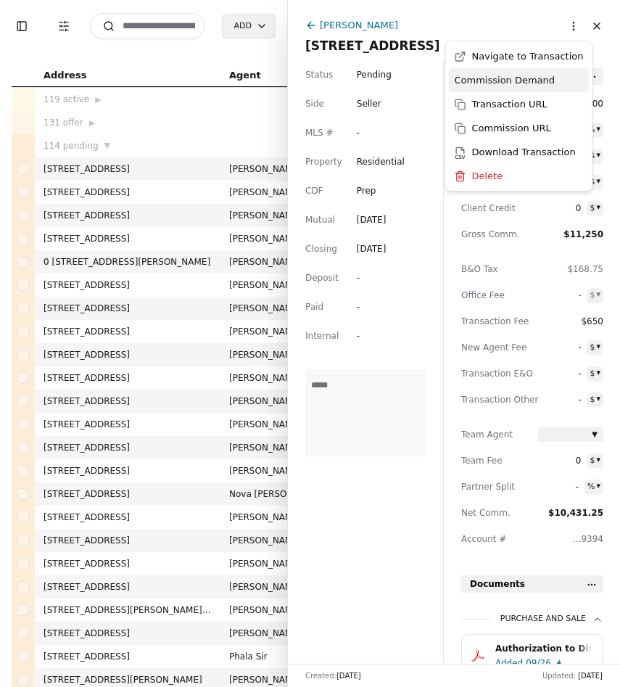
click at [547, 84] on div "Commission Demand" at bounding box center [519, 80] width 141 height 24
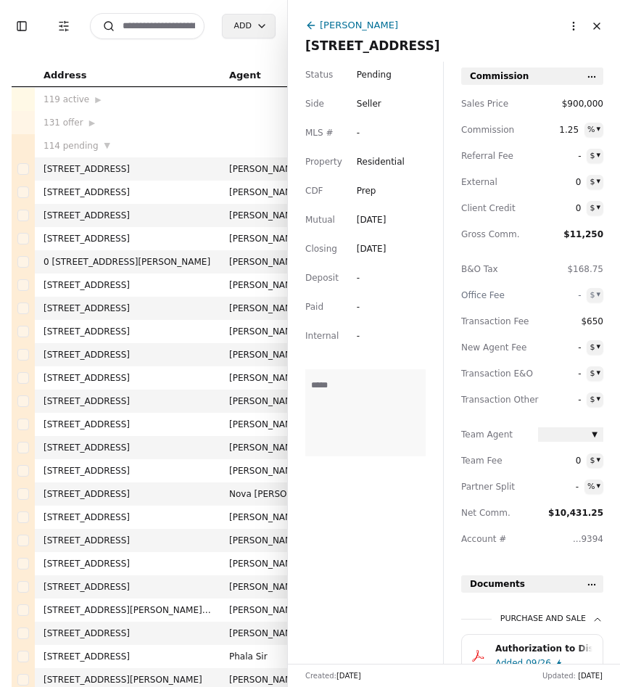
click at [571, 32] on html "Toggle Sidebar Transaction Filters Search Add Address Agent Close Side CD AA EM…" at bounding box center [310, 343] width 620 height 687
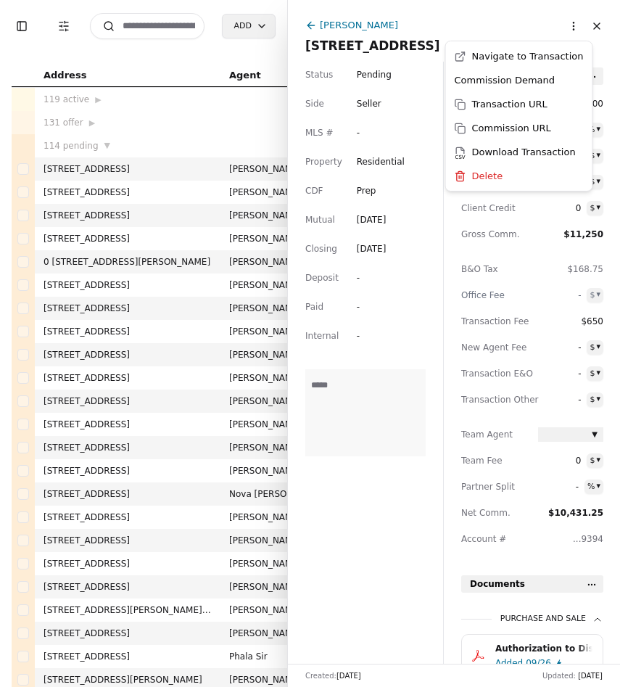
click at [230, 207] on html "Toggle Sidebar Transaction Filters Search Add Address Agent Close Side CD AA EM…" at bounding box center [310, 343] width 620 height 687
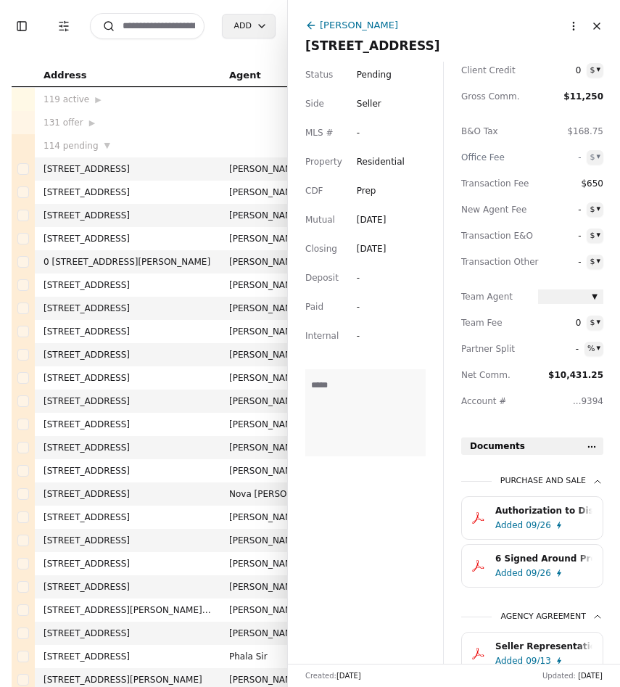
scroll to position [138, 0]
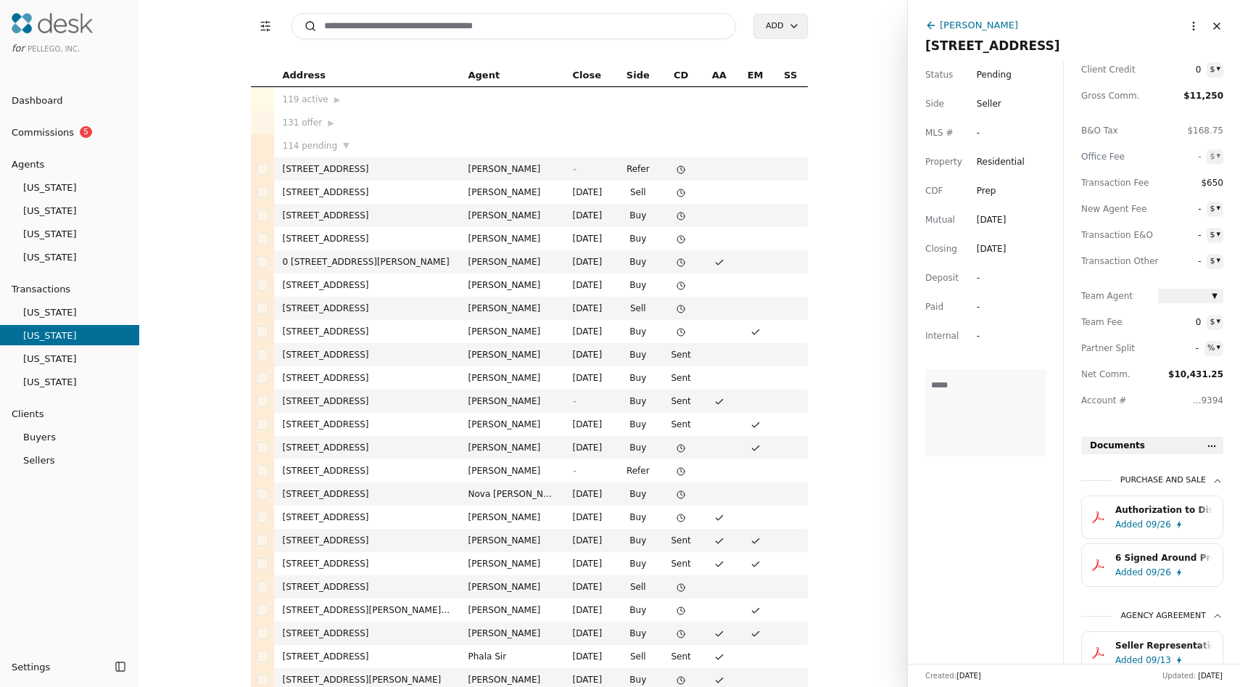
click at [86, 130] on span "5" at bounding box center [86, 132] width 12 height 12
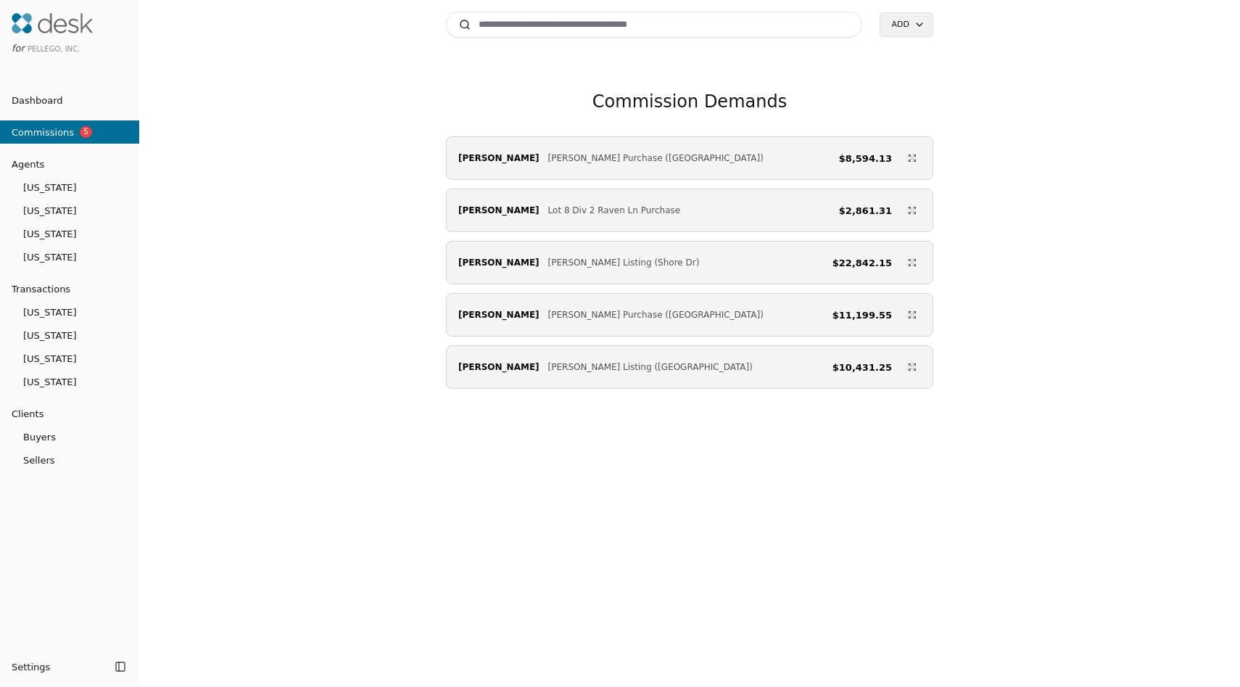
click at [548, 318] on span "Dugan Purchase (Pond Lane)" at bounding box center [655, 314] width 215 height 14
click at [752, 377] on div "Eamonn Noonan Dugan Listing (42nd Ave) $10,431.25" at bounding box center [690, 366] width 486 height 29
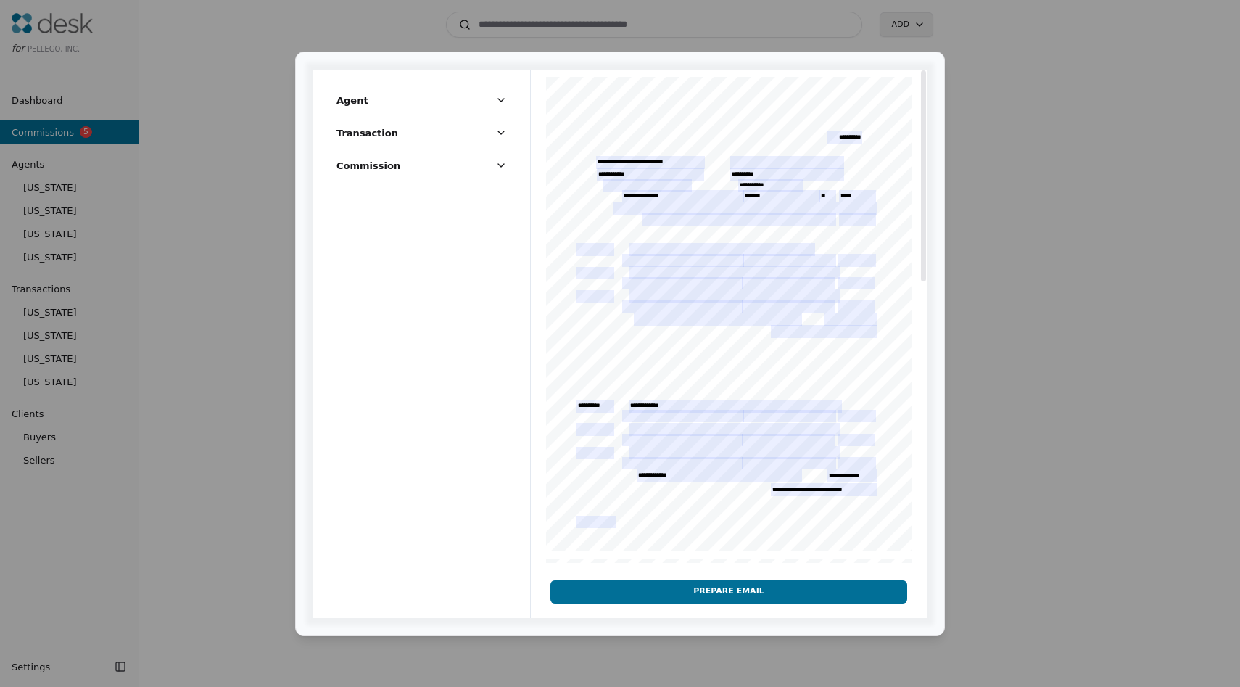
click at [749, 594] on button "Prepare Email" at bounding box center [728, 591] width 356 height 23
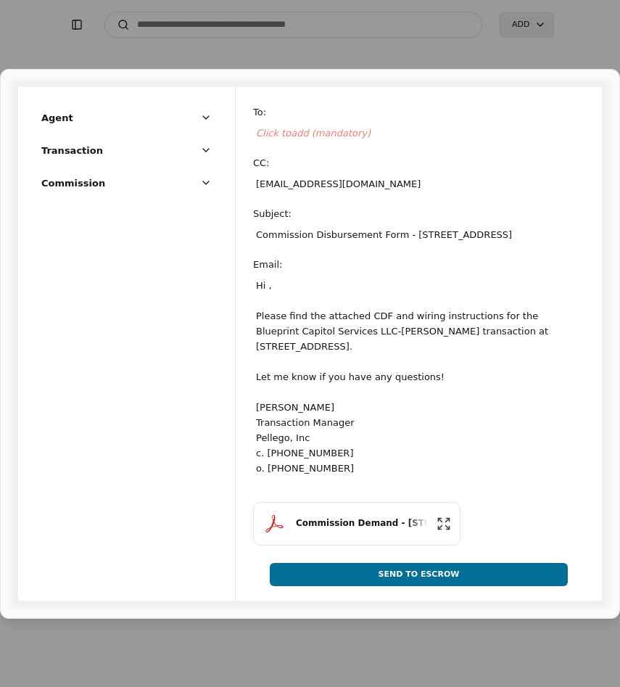
click at [285, 134] on span "Click to add (mandatory)" at bounding box center [313, 133] width 115 height 11
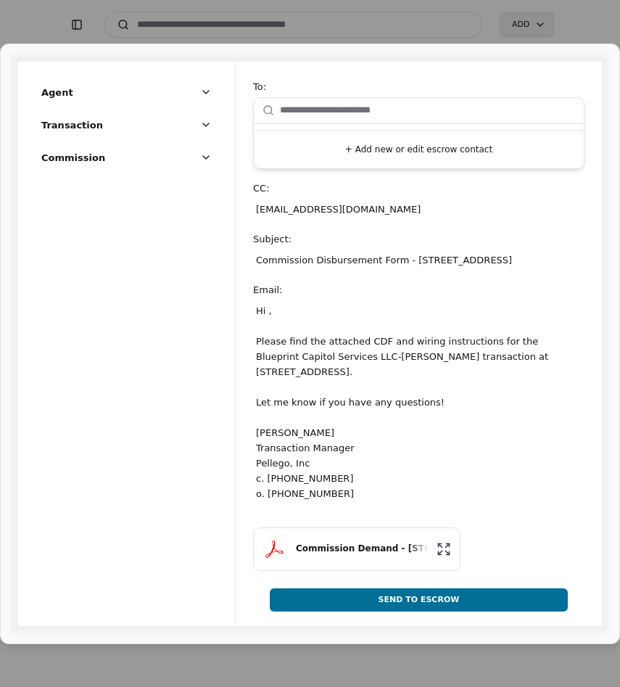
click at [339, 143] on button "+ Add new or edit escrow contact" at bounding box center [419, 149] width 318 height 26
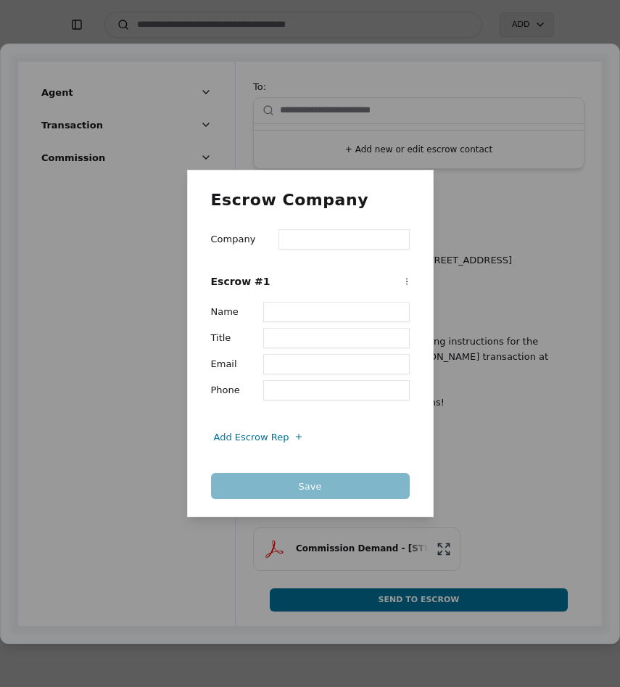
click at [288, 317] on input "Name" at bounding box center [336, 312] width 146 height 20
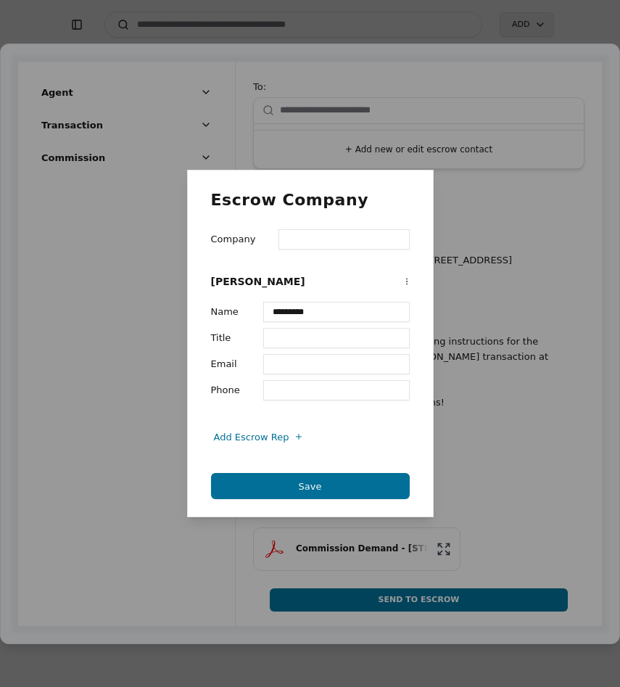
type input "*********"
click at [332, 358] on input "Email" at bounding box center [336, 364] width 146 height 20
type input "*"
type input "**********"
click at [322, 240] on input "Company" at bounding box center [343, 239] width 130 height 20
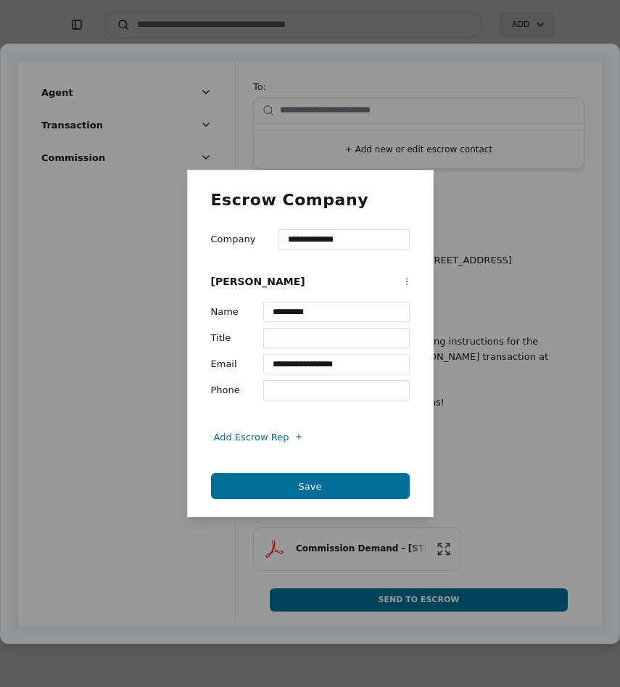
type input "**********"
click at [327, 489] on button "Save" at bounding box center [310, 486] width 199 height 26
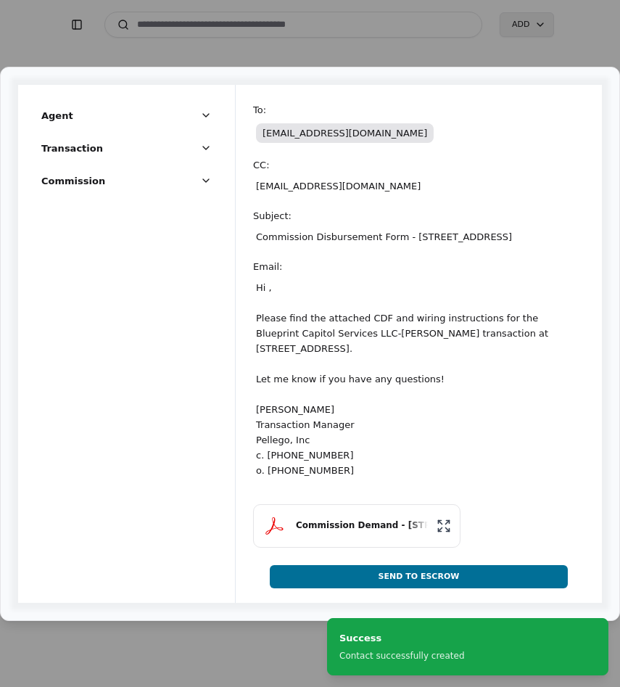
click at [270, 326] on div "Hi , Please find the attached CDF and wiring instructions for the Blueprint Cap…" at bounding box center [418, 379] width 331 height 204
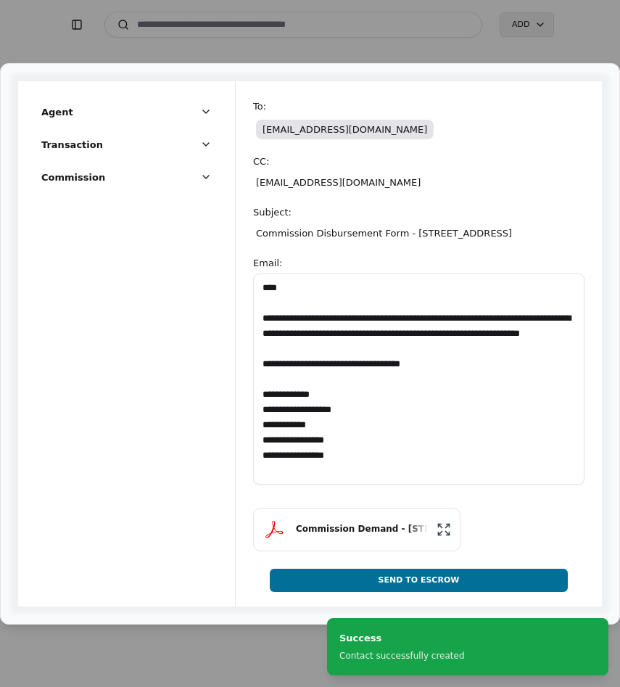
click at [275, 291] on textarea "**********" at bounding box center [418, 378] width 331 height 211
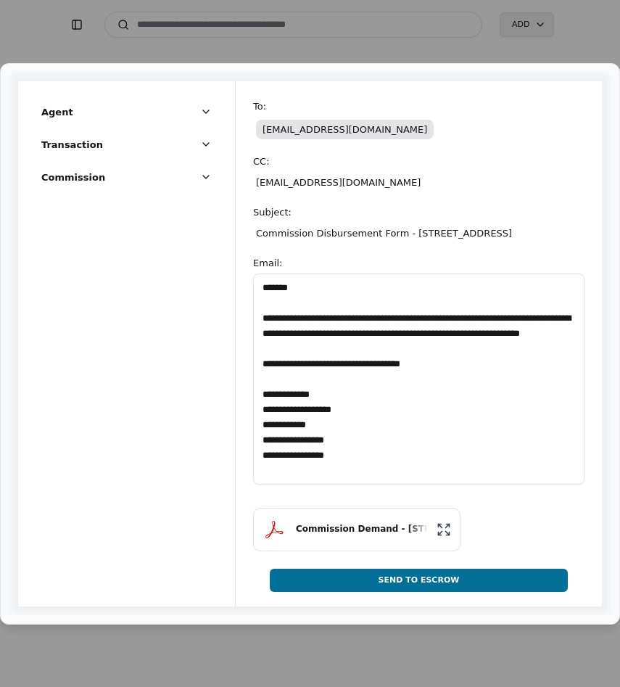
type textarea "**********"
click at [403, 539] on button "Commission Demand - 4055 42nd Ave SW, Seattle, WA 98116" at bounding box center [356, 528] width 207 height 43
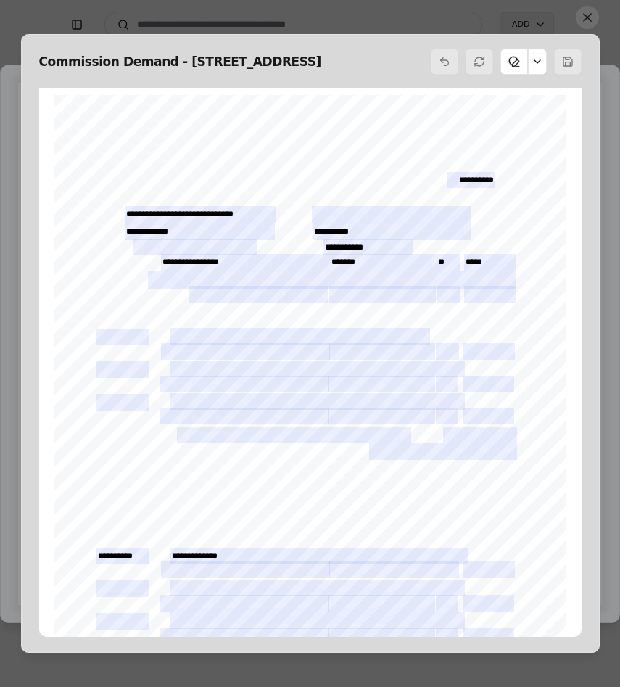
scroll to position [7, 0]
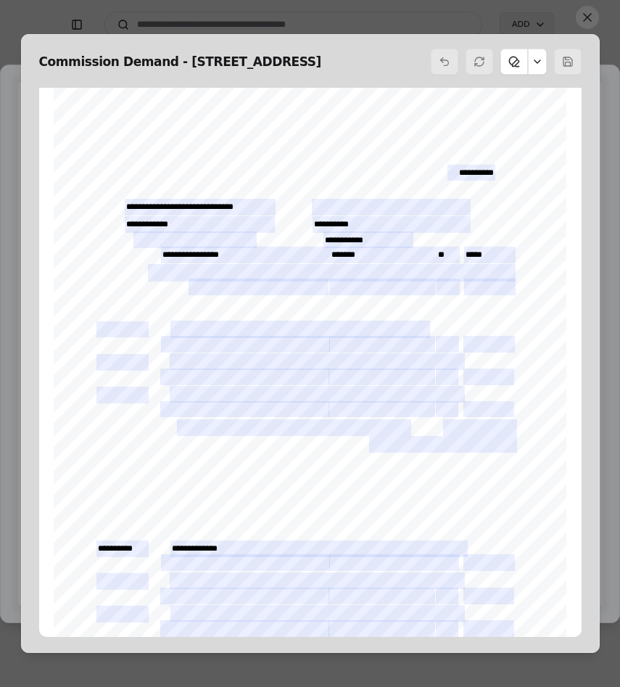
click at [589, 18] on button at bounding box center [587, 17] width 23 height 23
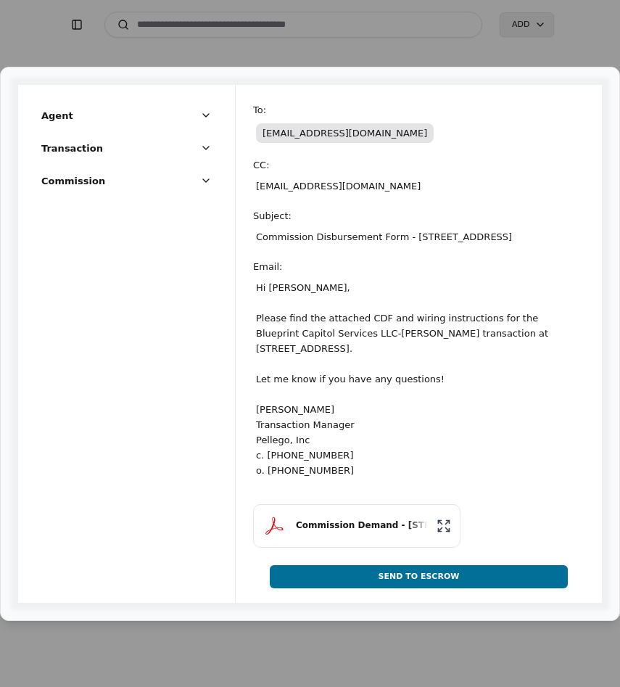
click at [475, 568] on button "Send To Escrow" at bounding box center [419, 576] width 298 height 23
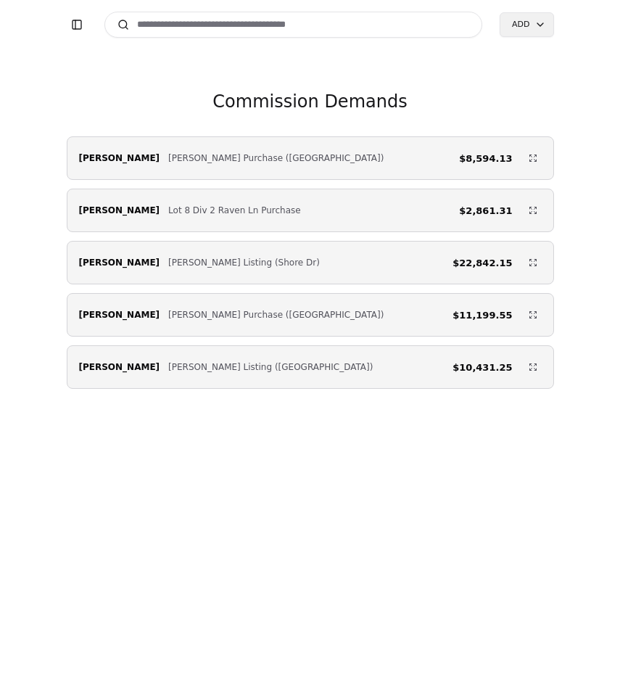
click at [175, 24] on input at bounding box center [293, 25] width 378 height 26
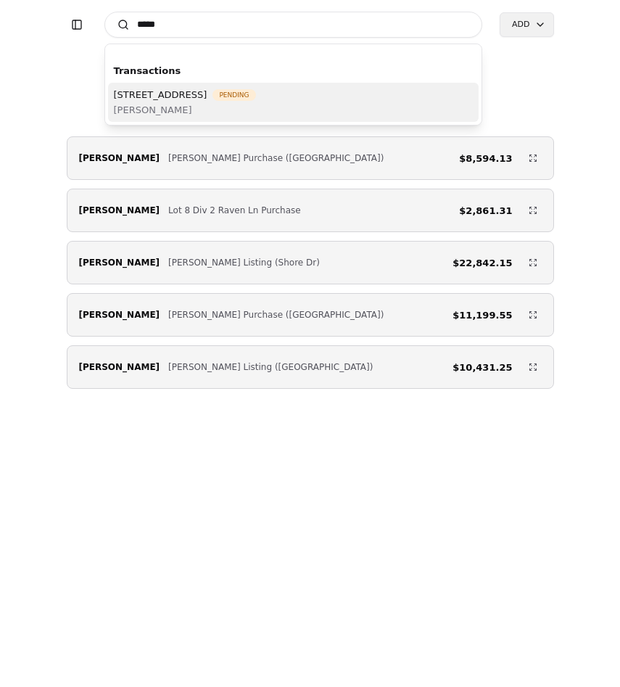
type input "*****"
click at [178, 105] on span "[PERSON_NAME]" at bounding box center [185, 109] width 142 height 15
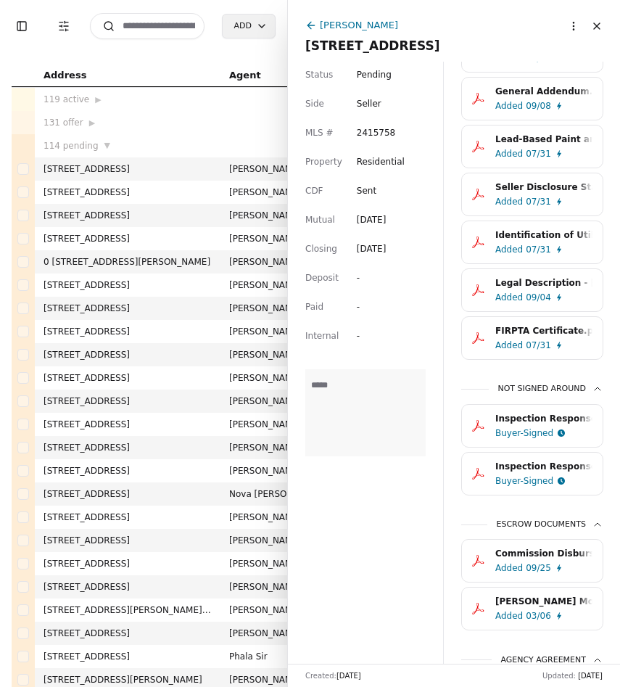
scroll to position [797, 0]
click at [464, 309] on button "Legal Description - 14922 134th Avenue SE, Renton, WA 98058.pdf Added 09/04" at bounding box center [532, 289] width 142 height 43
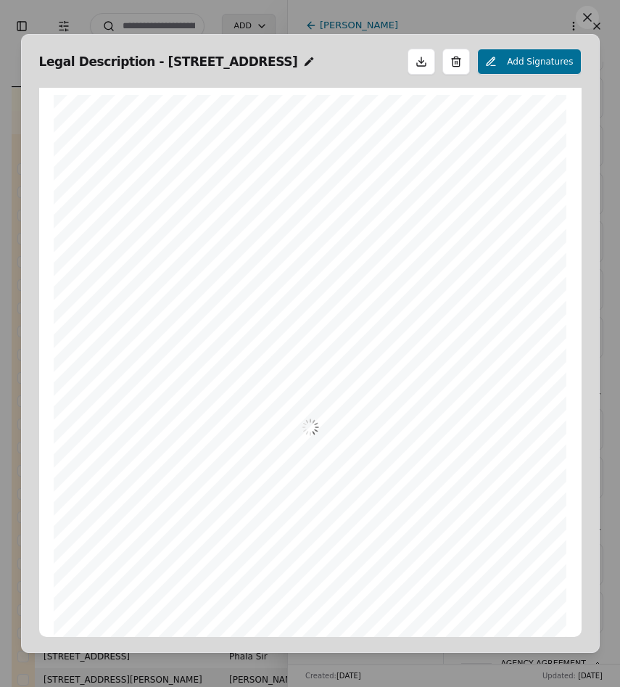
scroll to position [7, 0]
click at [583, 25] on button at bounding box center [587, 17] width 23 height 23
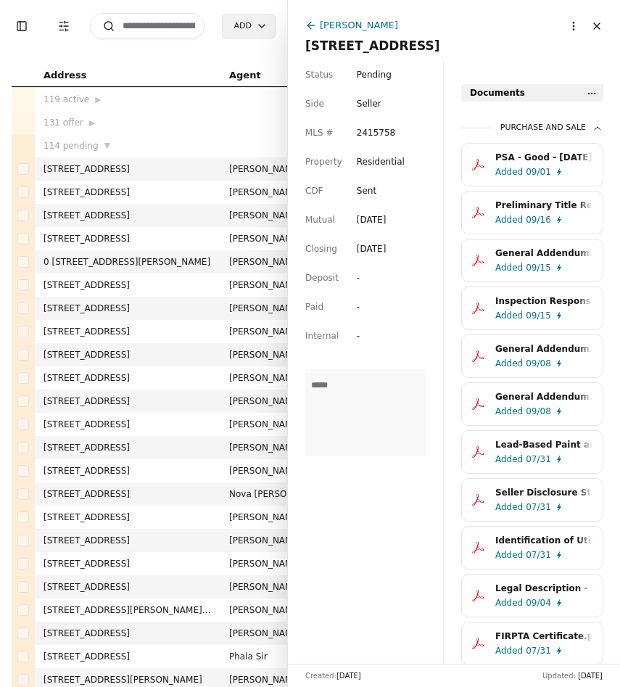
scroll to position [485, 0]
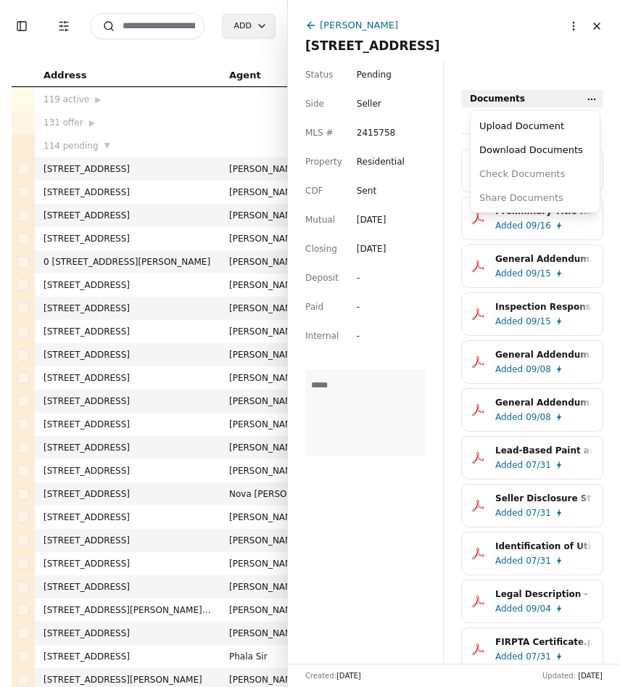
click at [588, 99] on html "Toggle Sidebar Transaction Filters Search Add Address Agent Close Side CD AA EM…" at bounding box center [310, 343] width 620 height 687
click at [556, 125] on div "Upload Document" at bounding box center [534, 126] width 123 height 24
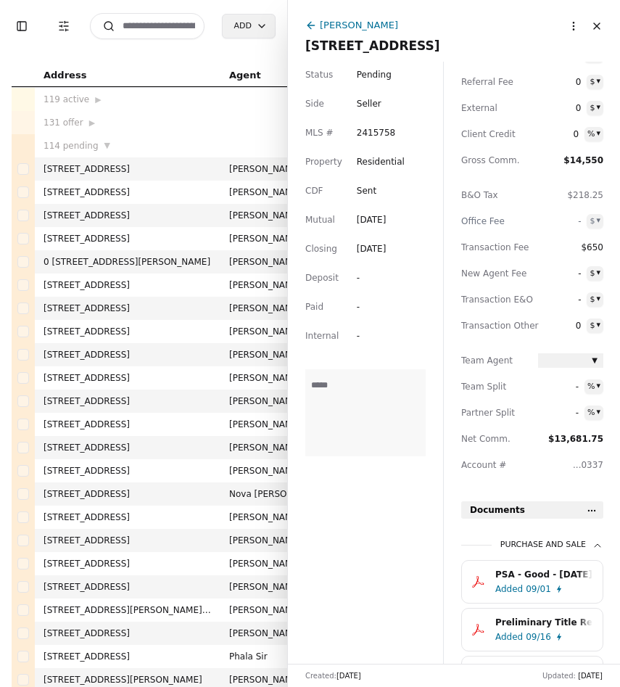
scroll to position [0, 0]
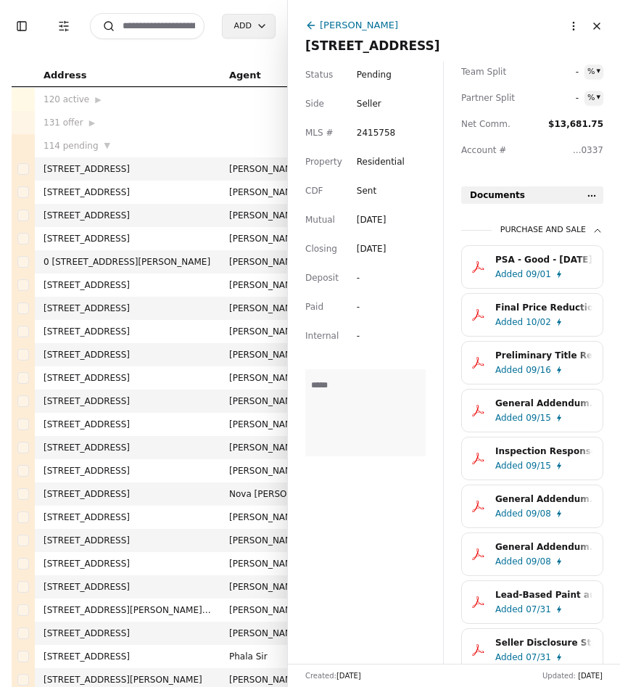
scroll to position [398, 0]
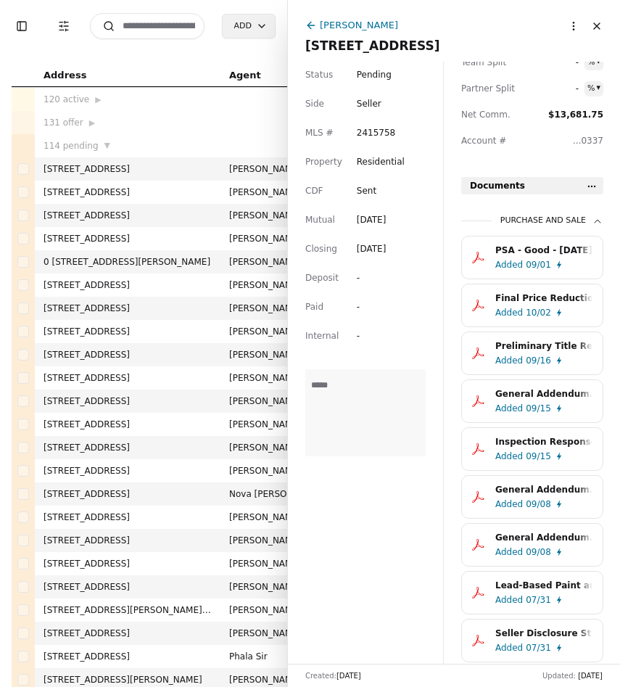
click at [510, 299] on div "Final Price Reduction.pdf" at bounding box center [543, 298] width 97 height 14
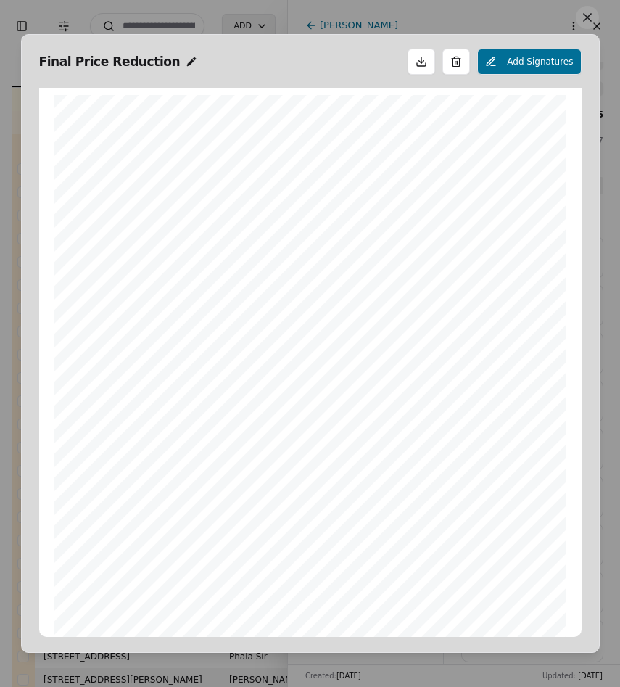
scroll to position [7, 0]
click at [588, 22] on button at bounding box center [587, 17] width 23 height 23
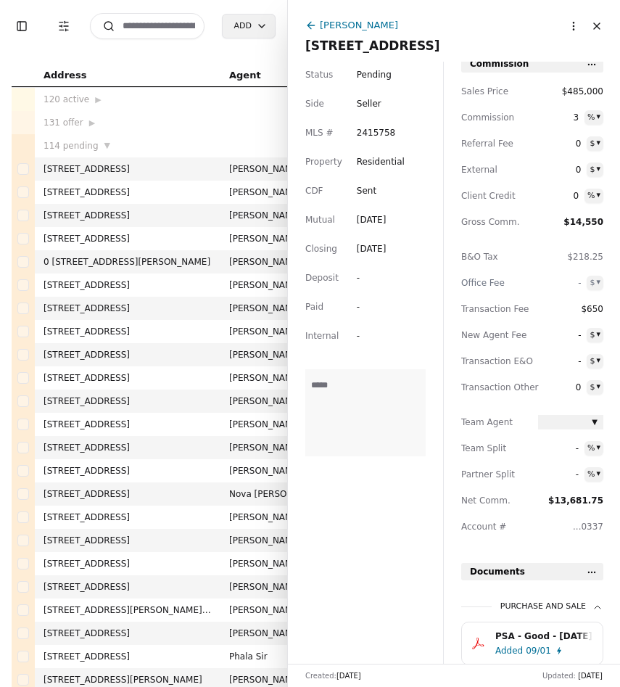
scroll to position [0, 0]
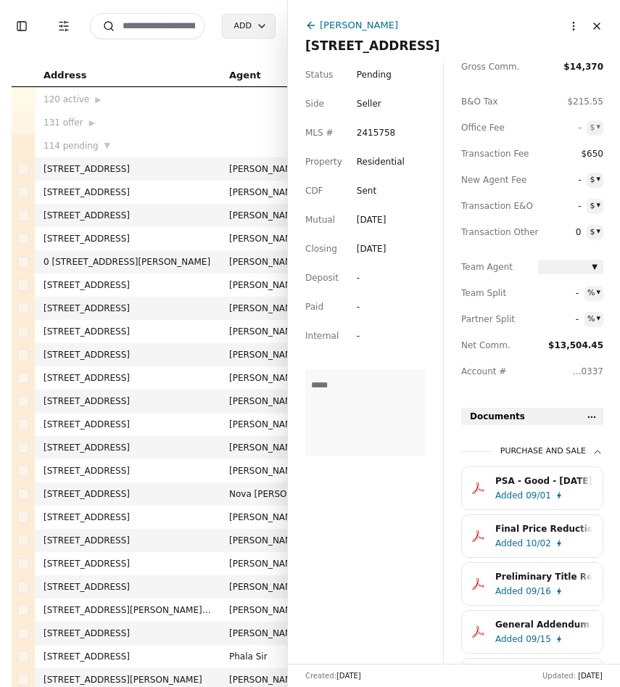
scroll to position [214, 0]
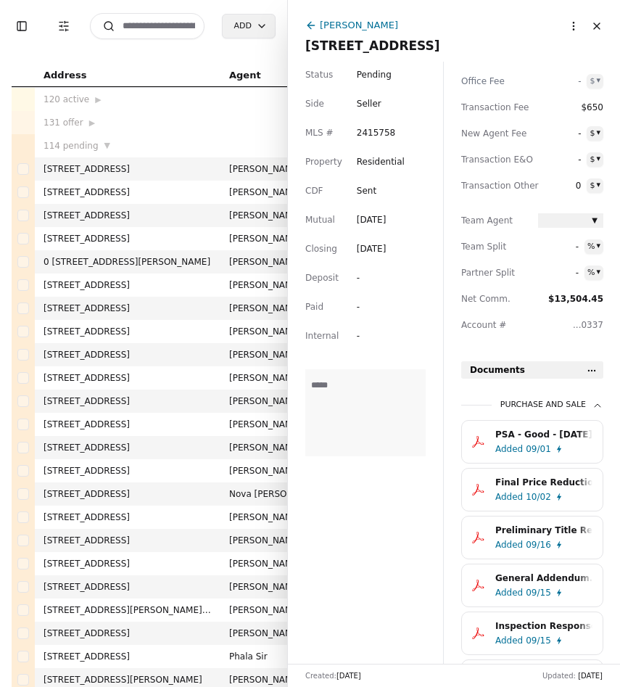
click at [544, 435] on div "PSA - Good - [DATE].pdf" at bounding box center [543, 434] width 97 height 14
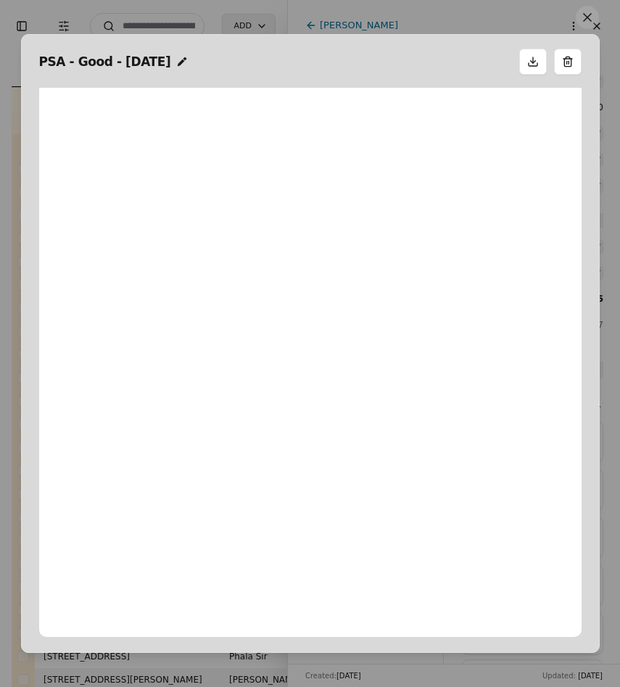
scroll to position [7, 0]
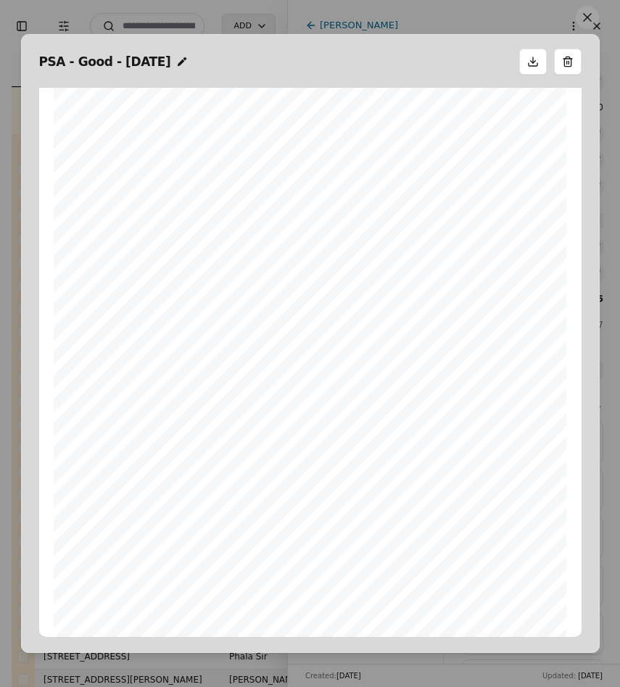
click at [588, 16] on button at bounding box center [587, 17] width 23 height 23
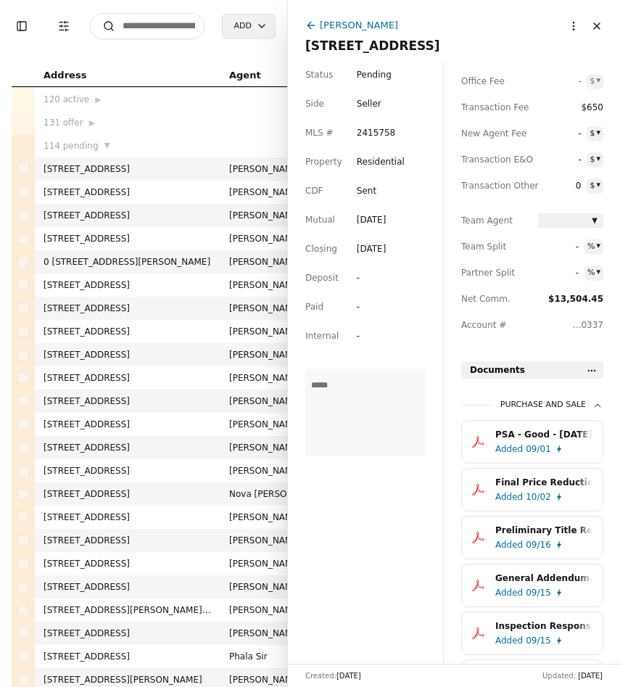
click at [155, 24] on input at bounding box center [147, 26] width 115 height 26
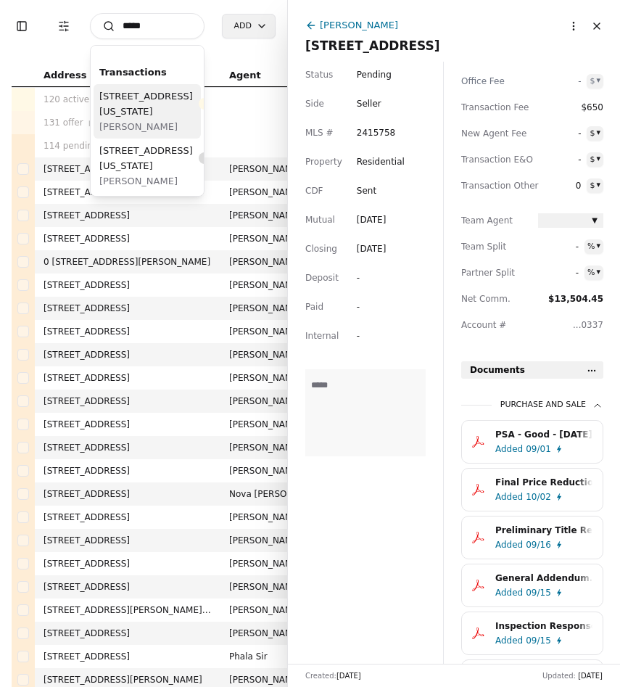
type input "*****"
click at [173, 134] on span "Shelly McCombs" at bounding box center [167, 126] width 136 height 15
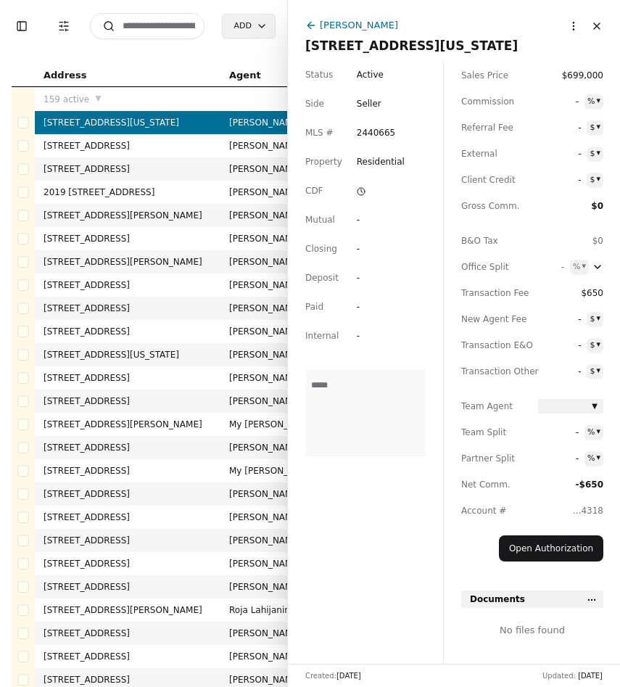
scroll to position [37, 0]
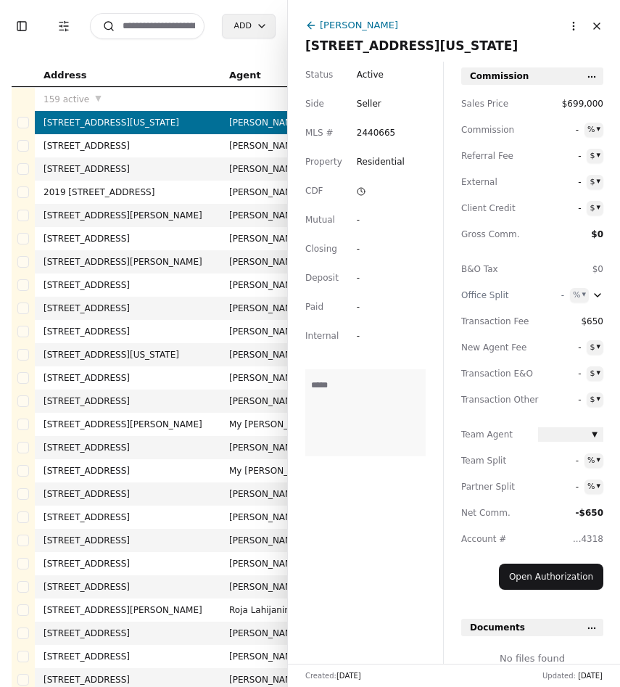
click at [147, 24] on input at bounding box center [147, 26] width 115 height 26
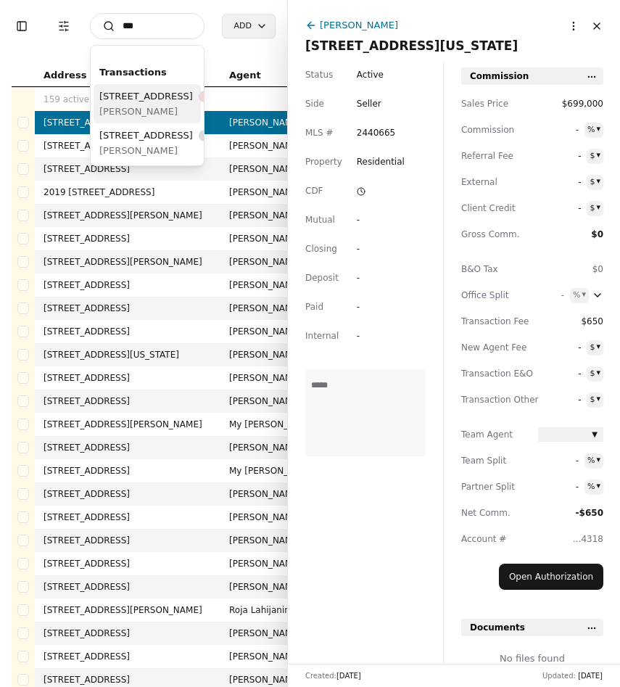
type input "***"
click at [149, 104] on div "[STREET_ADDRESS]" at bounding box center [173, 95] width 149 height 15
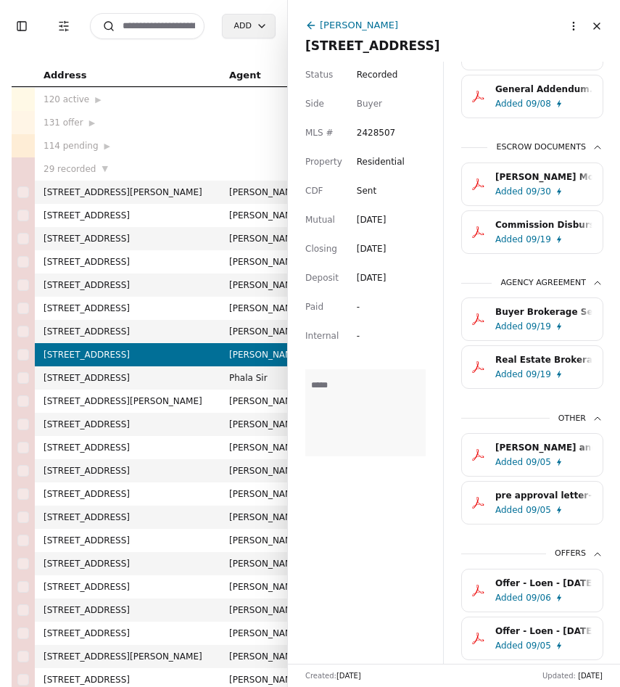
scroll to position [707, 0]
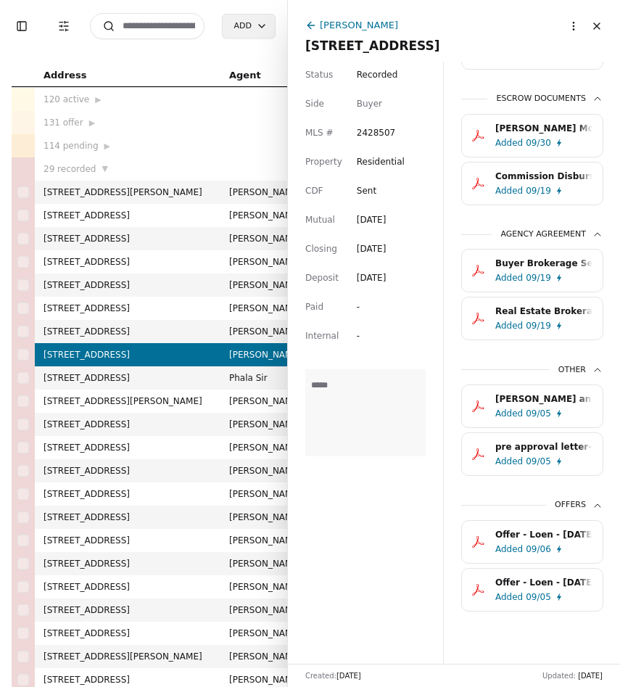
click at [164, 25] on input at bounding box center [147, 26] width 115 height 26
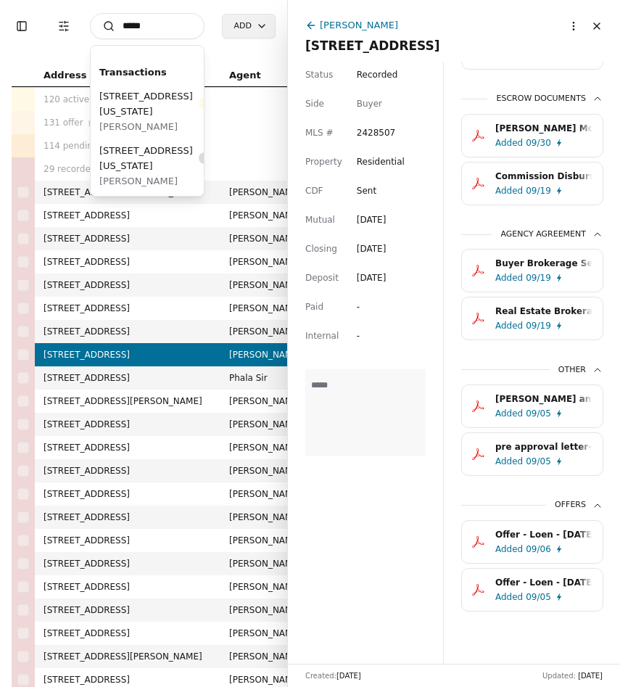
type input "*****"
click at [145, 173] on span "[STREET_ADDRESS][US_STATE]" at bounding box center [146, 158] width 94 height 30
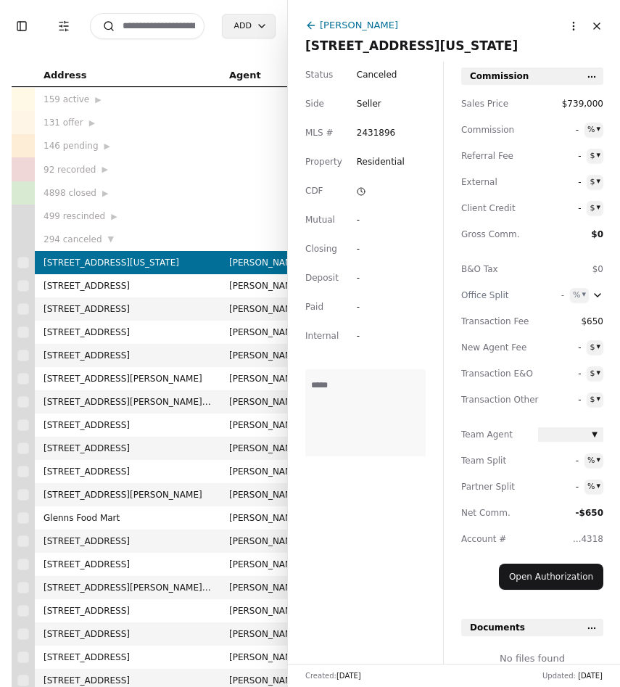
click at [154, 25] on input at bounding box center [147, 26] width 115 height 26
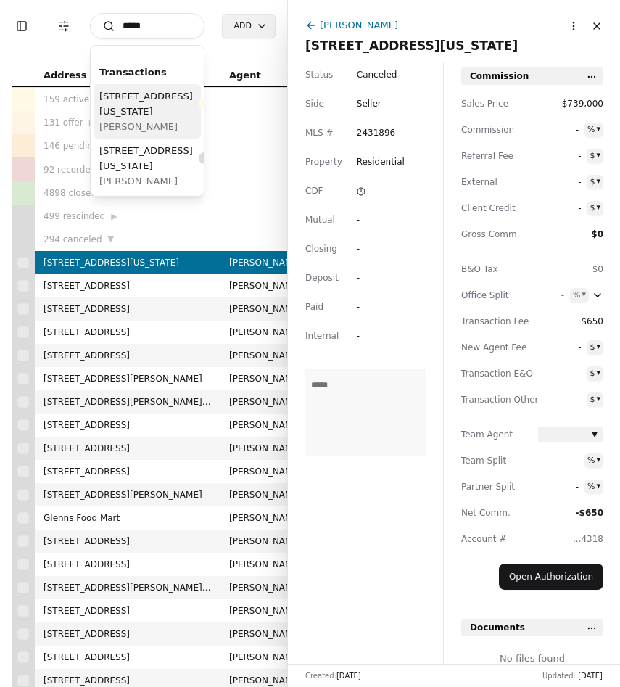
type input "*****"
click at [148, 119] on span "[STREET_ADDRESS][US_STATE]" at bounding box center [146, 103] width 94 height 30
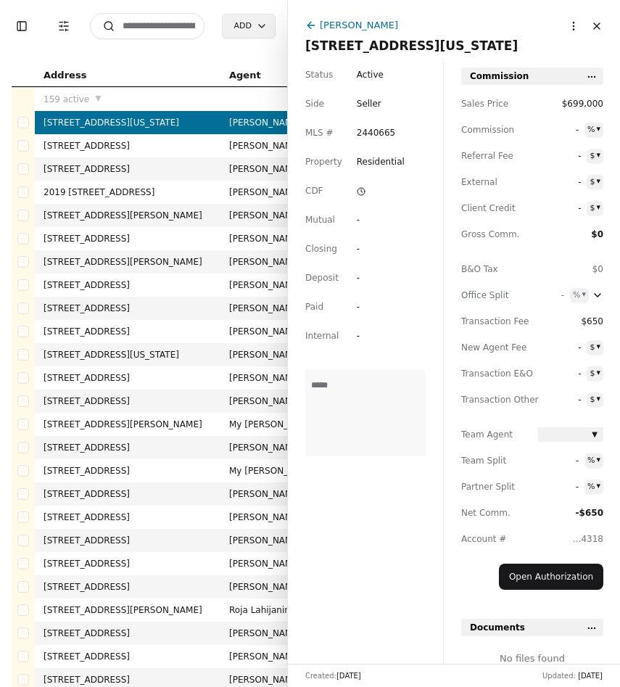
click at [155, 18] on input at bounding box center [147, 26] width 115 height 26
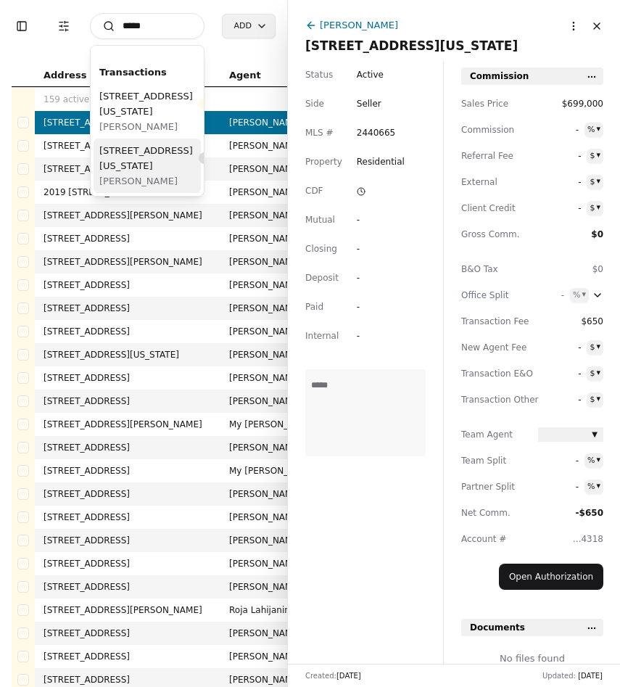
type input "*****"
click at [600, 28] on button "Close" at bounding box center [596, 25] width 23 height 23
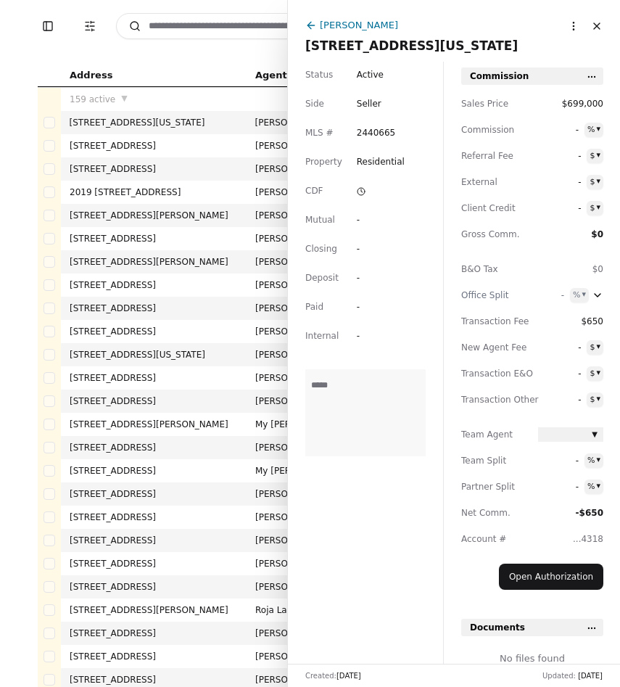
click at [600, 28] on button "Close" at bounding box center [596, 25] width 23 height 23
